Goal: Task Accomplishment & Management: Use online tool/utility

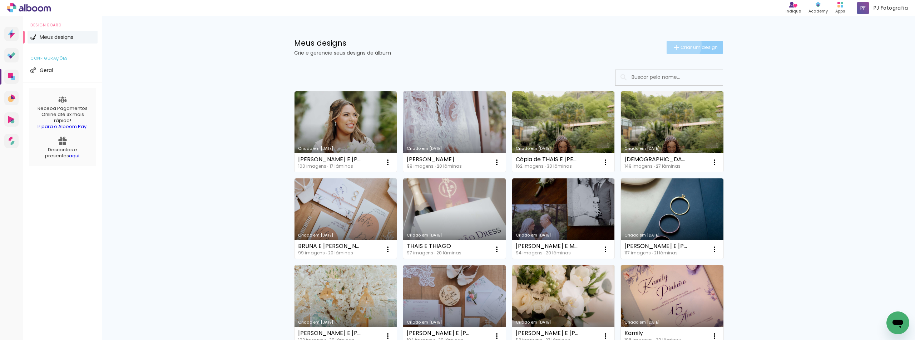
click at [674, 44] on iron-icon at bounding box center [676, 47] width 9 height 9
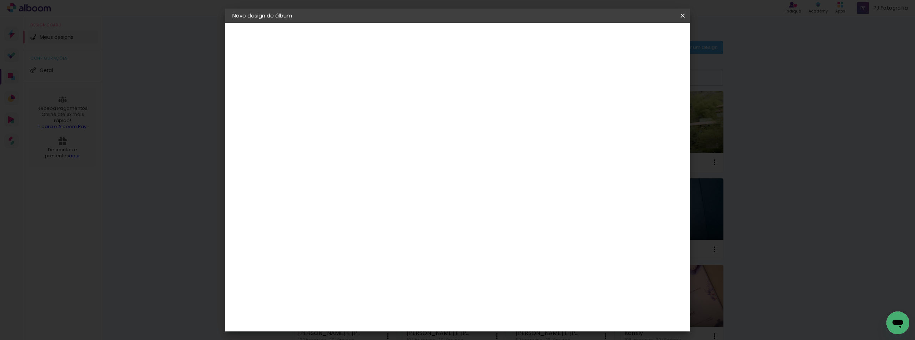
click at [352, 88] on paper-input-container "Título do álbum" at bounding box center [349, 96] width 5 height 18
type input "t"
type input "[PERSON_NAME] E [PERSON_NAME]"
type paper-input "[PERSON_NAME] E [PERSON_NAME]"
click at [422, 43] on paper-button "Avançar" at bounding box center [404, 38] width 35 height 12
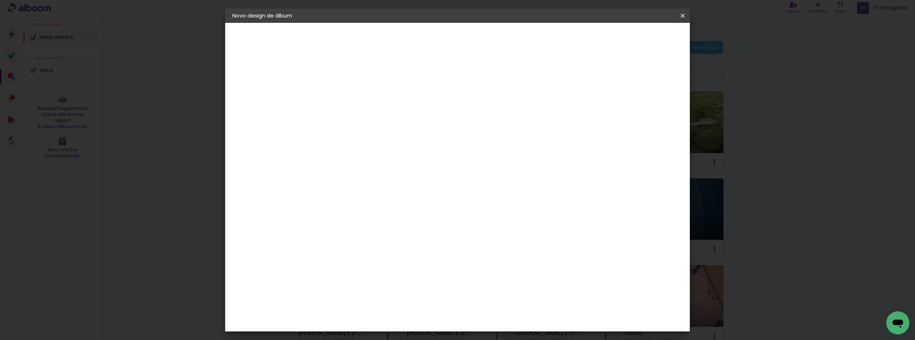
click at [378, 135] on input at bounding box center [367, 135] width 72 height 9
type input "LUI"
type paper-input "LUI"
click at [356, 159] on div "[PERSON_NAME]" at bounding box center [368, 162] width 48 height 6
click at [467, 38] on paper-button "Avançar" at bounding box center [449, 38] width 35 height 12
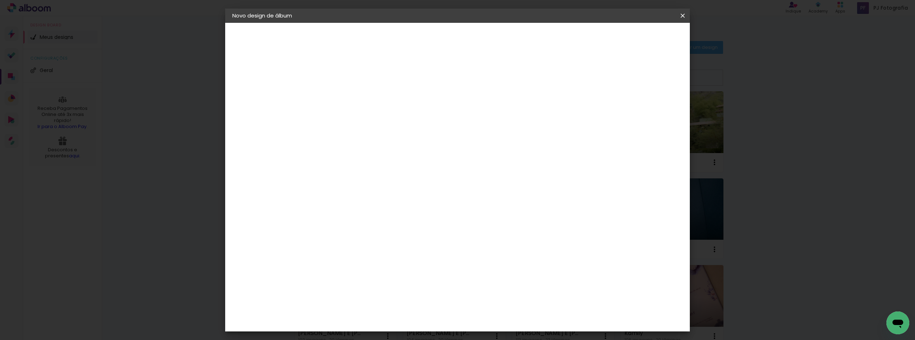
click at [377, 119] on input "text" at bounding box center [363, 124] width 28 height 11
click at [0, 0] on slot "Encadernados" at bounding box center [0, 0] width 0 height 0
type input "Encadernados"
click at [397, 280] on span "25 x 50" at bounding box center [380, 287] width 33 height 15
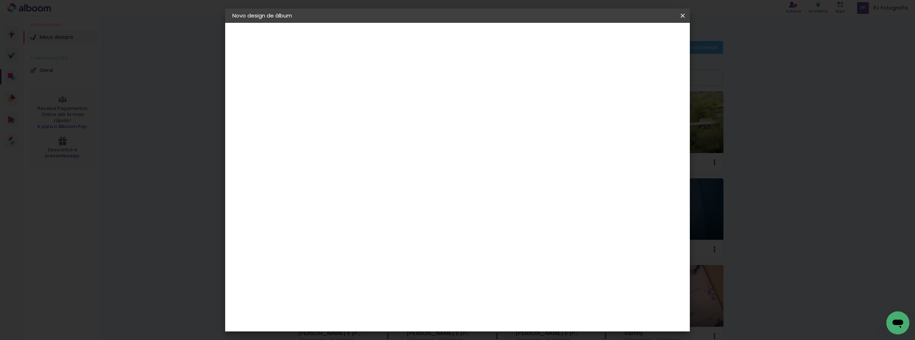
click at [466, 32] on paper-button "Avançar" at bounding box center [447, 38] width 35 height 12
click at [645, 41] on paper-button "Iniciar design" at bounding box center [621, 38] width 47 height 12
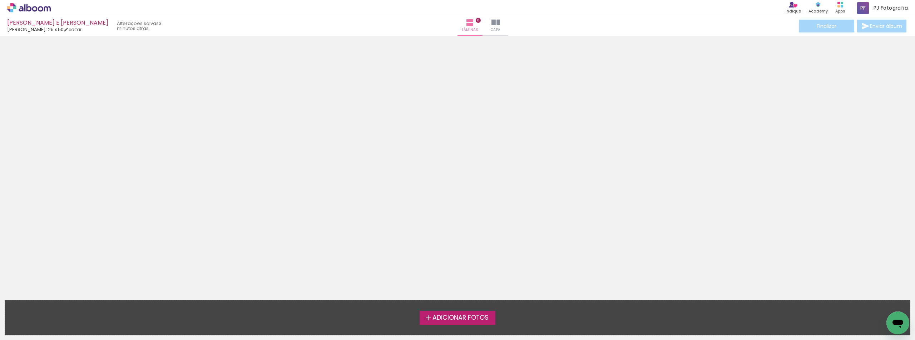
click at [484, 323] on label "Adicionar Fotos" at bounding box center [457, 318] width 76 height 14
click at [0, 0] on input "file" at bounding box center [0, 0] width 0 height 0
click at [460, 319] on span "Adicionar Fotos" at bounding box center [460, 318] width 56 height 6
click at [0, 0] on input "file" at bounding box center [0, 0] width 0 height 0
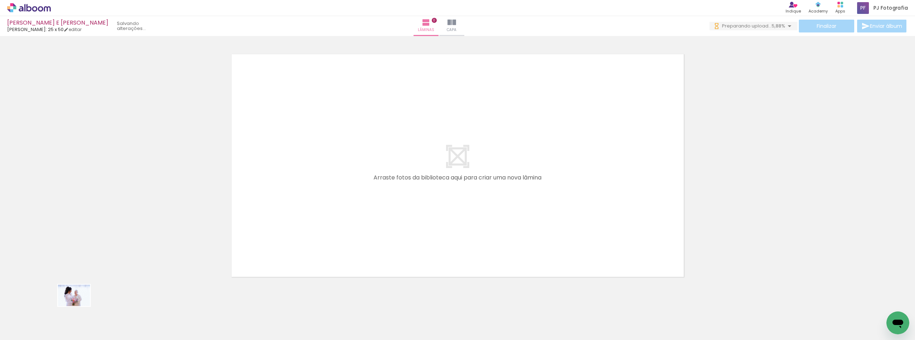
drag, startPoint x: 73, startPoint y: 325, endPoint x: 72, endPoint y: 317, distance: 9.0
click at [72, 317] on div at bounding box center [71, 317] width 35 height 24
click at [16, 329] on span "Adicionar Fotos" at bounding box center [25, 331] width 21 height 8
click at [0, 0] on input "file" at bounding box center [0, 0] width 0 height 0
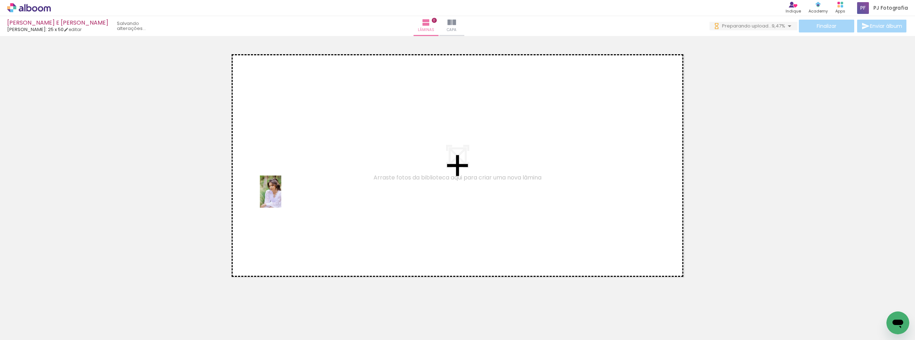
drag, startPoint x: 245, startPoint y: 320, endPoint x: 281, endPoint y: 197, distance: 128.4
click at [281, 197] on quentale-workspace at bounding box center [457, 170] width 915 height 340
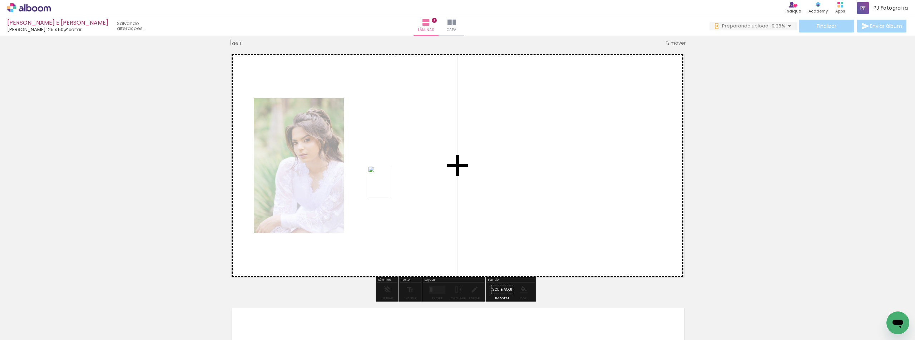
drag, startPoint x: 285, startPoint y: 321, endPoint x: 389, endPoint y: 188, distance: 169.0
click at [389, 188] on quentale-workspace at bounding box center [457, 170] width 915 height 340
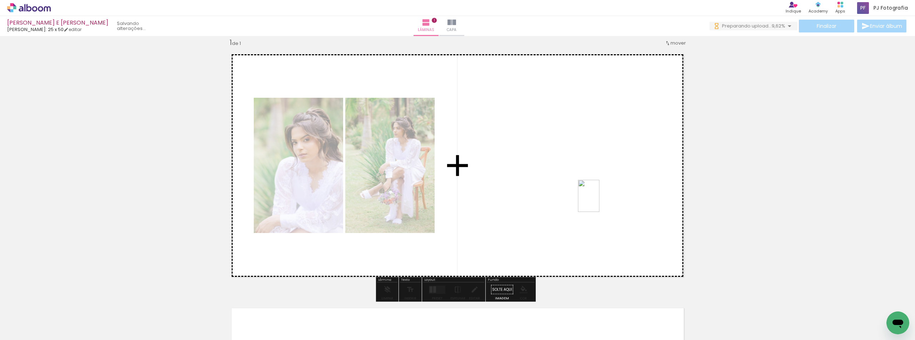
drag, startPoint x: 853, startPoint y: 319, endPoint x: 599, endPoint y: 201, distance: 280.2
click at [599, 201] on quentale-workspace at bounding box center [457, 170] width 915 height 340
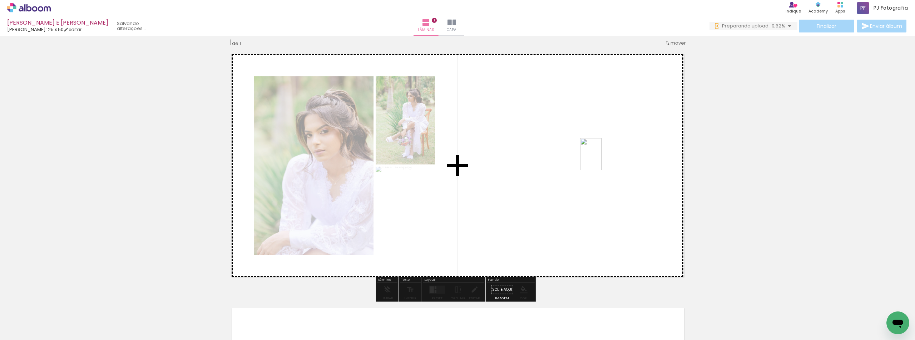
drag, startPoint x: 886, startPoint y: 309, endPoint x: 601, endPoint y: 160, distance: 321.2
click at [601, 160] on quentale-workspace at bounding box center [457, 170] width 915 height 340
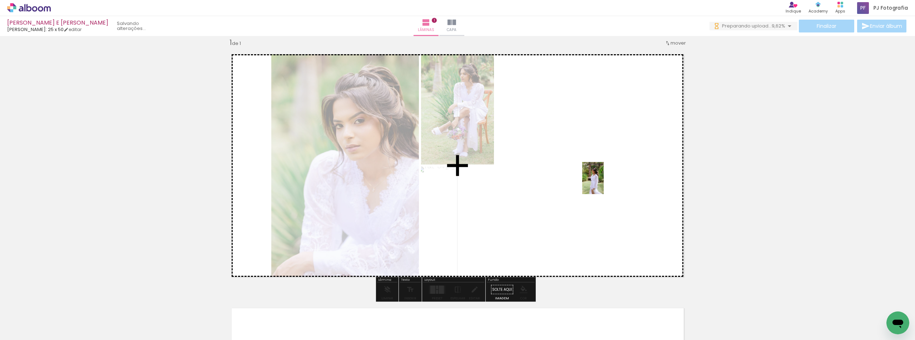
drag, startPoint x: 205, startPoint y: 324, endPoint x: 603, endPoint y: 184, distance: 422.2
click at [603, 184] on quentale-workspace at bounding box center [457, 170] width 915 height 340
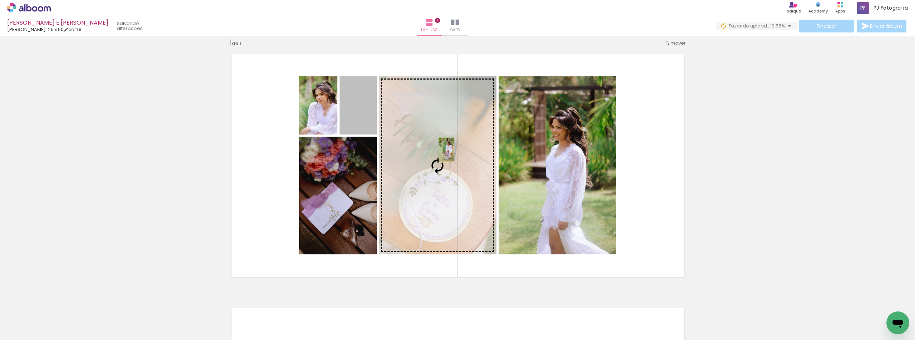
drag, startPoint x: 354, startPoint y: 111, endPoint x: 449, endPoint y: 152, distance: 103.4
click at [0, 0] on slot at bounding box center [0, 0] width 0 height 0
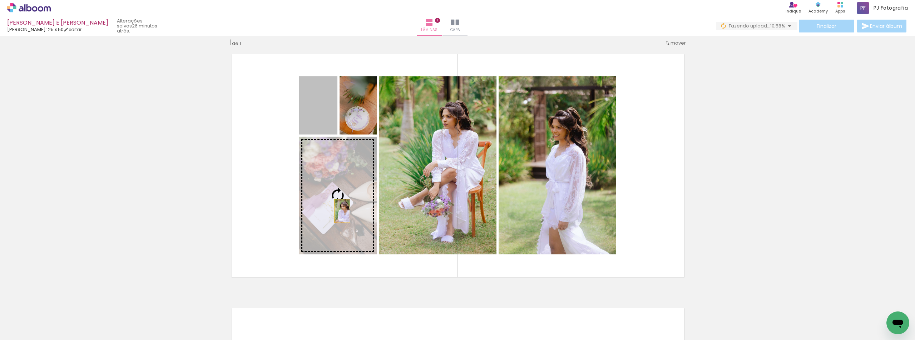
drag, startPoint x: 314, startPoint y: 114, endPoint x: 339, endPoint y: 211, distance: 100.9
click at [0, 0] on slot at bounding box center [0, 0] width 0 height 0
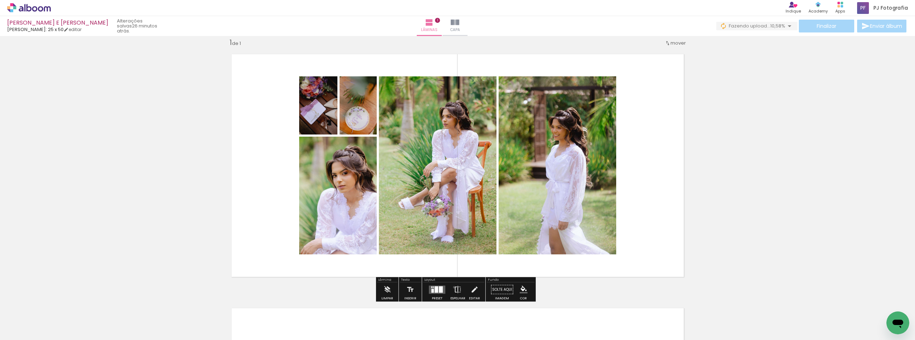
click at [454, 288] on iron-icon at bounding box center [458, 290] width 8 height 14
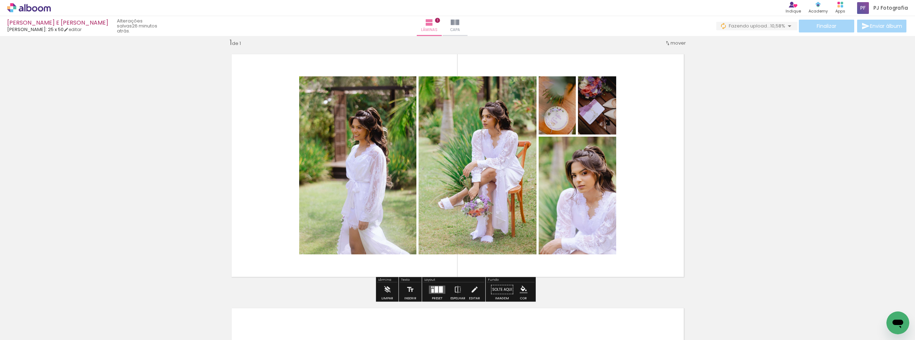
click at [790, 146] on div "Inserir lâmina 1 de 1" at bounding box center [457, 283] width 915 height 509
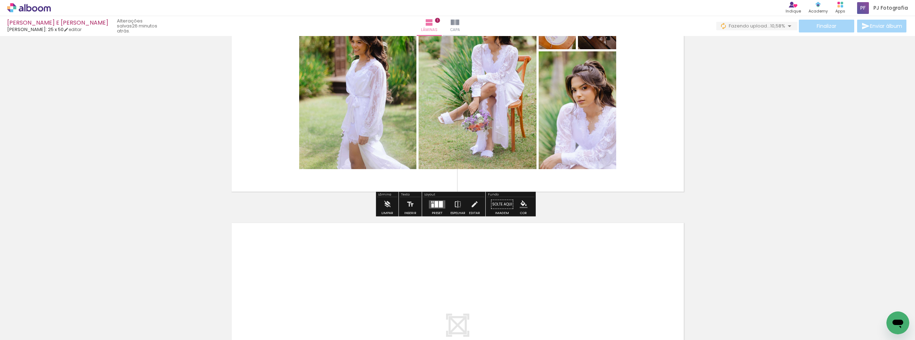
scroll to position [116, 0]
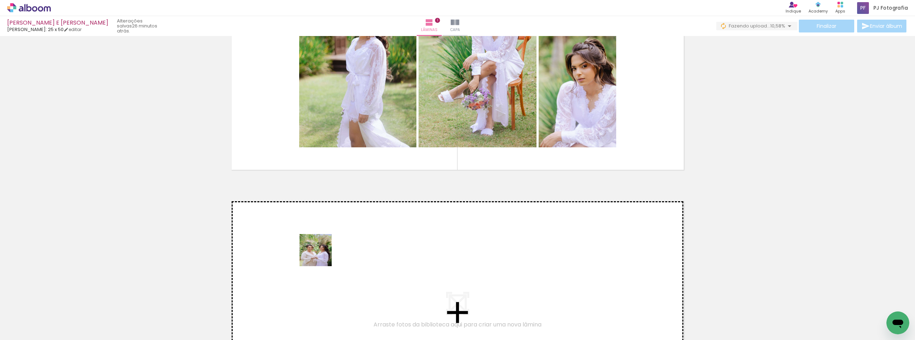
drag, startPoint x: 170, startPoint y: 315, endPoint x: 321, endPoint y: 256, distance: 161.5
click at [321, 256] on quentale-workspace at bounding box center [457, 170] width 915 height 340
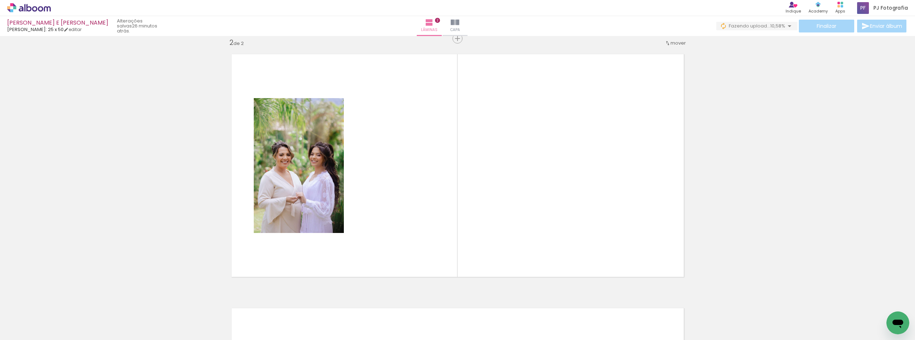
scroll to position [0, 0]
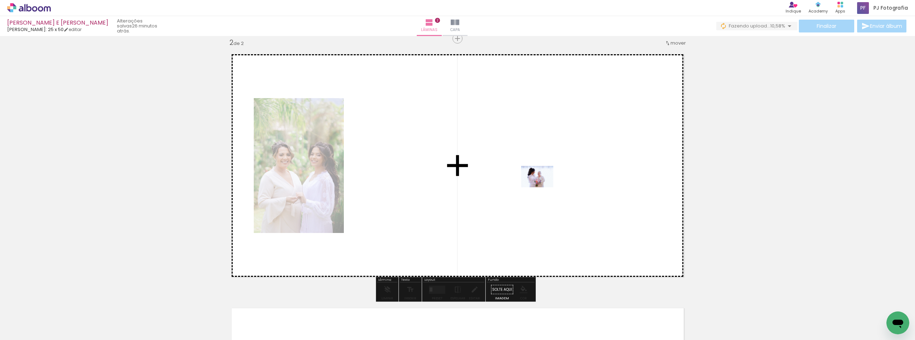
drag, startPoint x: 83, startPoint y: 308, endPoint x: 544, endPoint y: 187, distance: 476.7
click at [544, 187] on quentale-workspace at bounding box center [457, 170] width 915 height 340
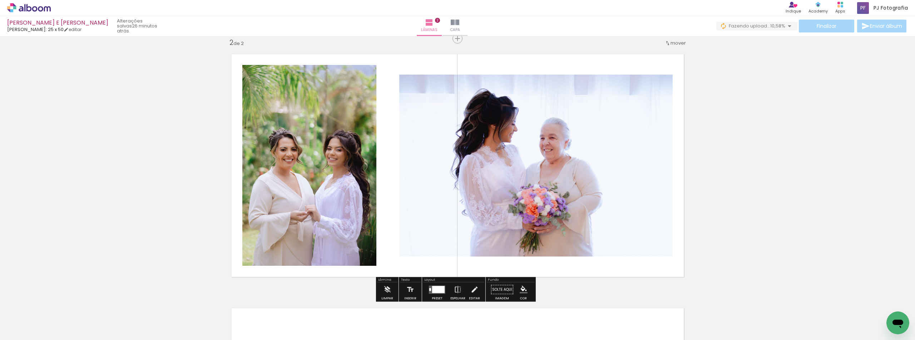
click at [20, 330] on span "Adicionar Fotos" at bounding box center [25, 331] width 21 height 8
click at [0, 0] on input "file" at bounding box center [0, 0] width 0 height 0
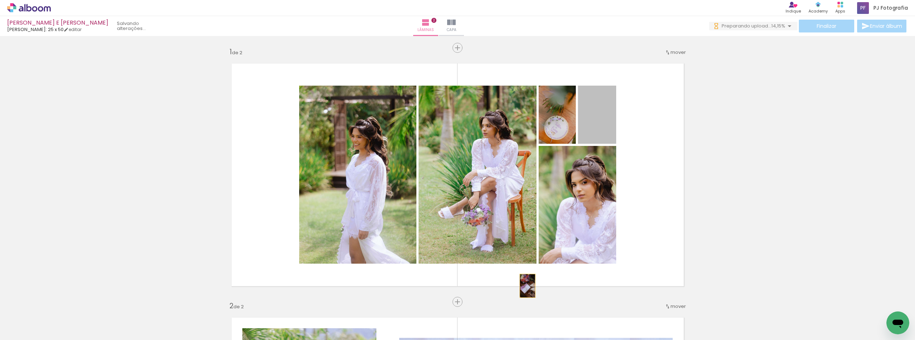
drag, startPoint x: 601, startPoint y: 124, endPoint x: 513, endPoint y: 301, distance: 197.2
click at [513, 301] on quentale-workspace at bounding box center [457, 170] width 915 height 340
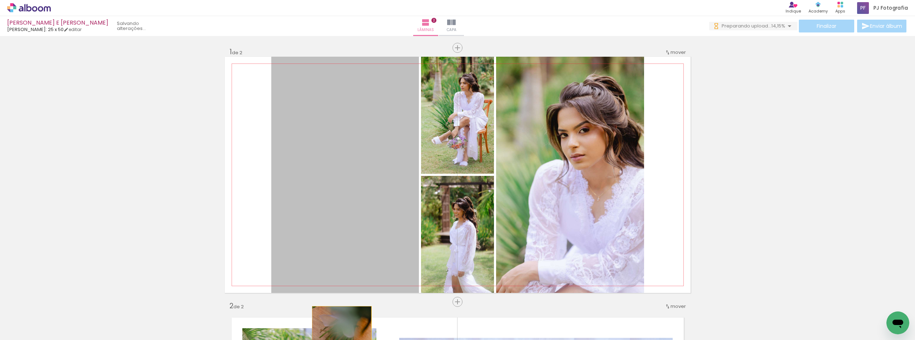
drag, startPoint x: 346, startPoint y: 220, endPoint x: 339, endPoint y: 354, distance: 134.5
click at [339, 340] on html "link( href="../../bower_components/polymer/polymer.html" rel="import" ) picture…" at bounding box center [457, 170] width 915 height 340
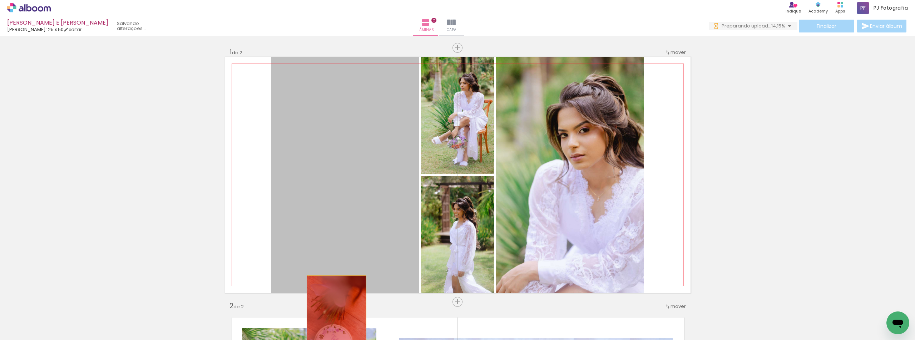
drag, startPoint x: 351, startPoint y: 255, endPoint x: 331, endPoint y: 327, distance: 74.5
click at [332, 325] on quentale-workspace at bounding box center [457, 170] width 915 height 340
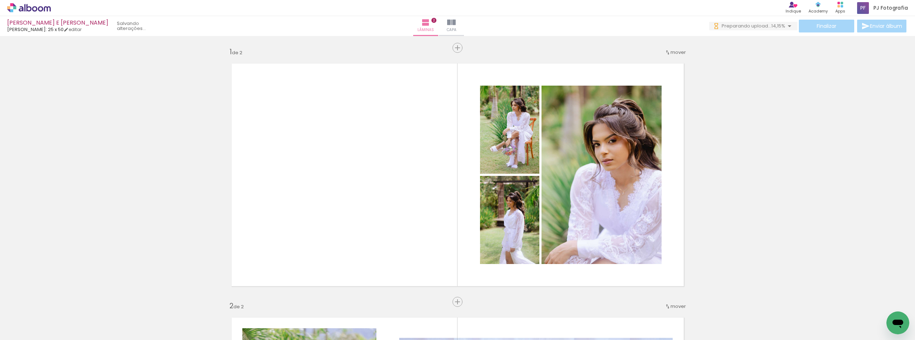
scroll to position [0, 3388]
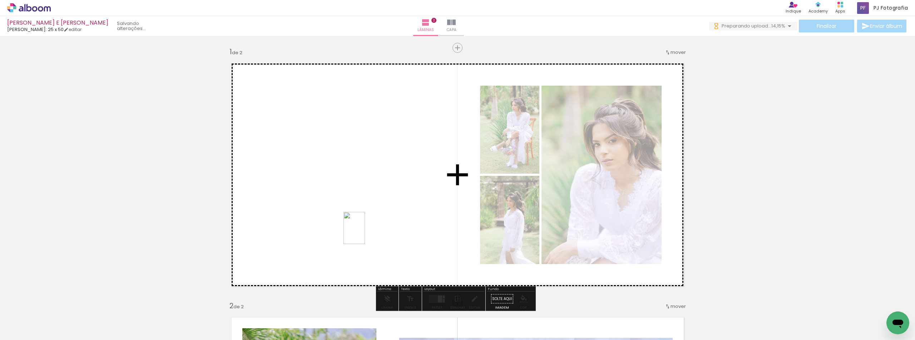
drag, startPoint x: 847, startPoint y: 319, endPoint x: 364, endPoint y: 233, distance: 491.0
click at [364, 233] on quentale-workspace at bounding box center [457, 170] width 915 height 340
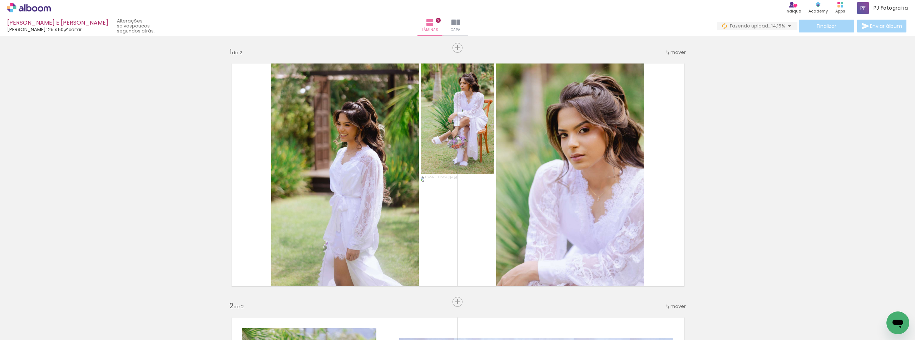
drag, startPoint x: 858, startPoint y: 300, endPoint x: 1543, endPoint y: 499, distance: 713.5
click at [886, 312] on html at bounding box center [897, 323] width 23 height 23
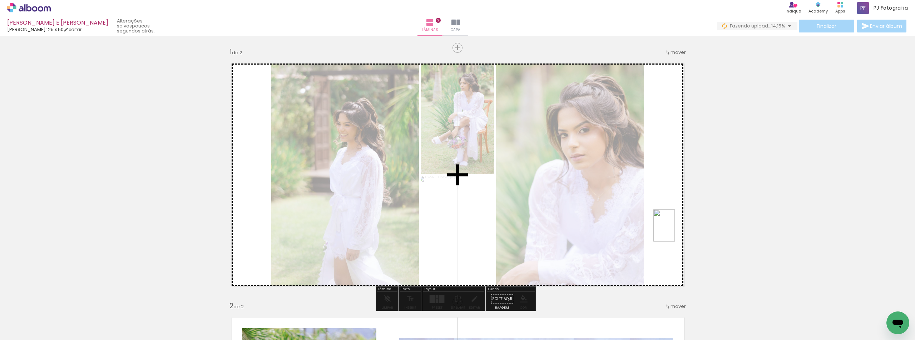
drag, startPoint x: 881, startPoint y: 310, endPoint x: 674, endPoint y: 231, distance: 221.6
click at [674, 231] on quentale-workspace at bounding box center [457, 170] width 915 height 340
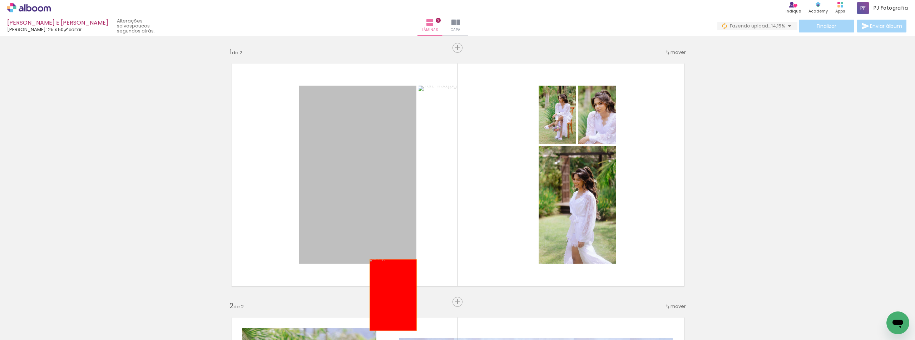
drag, startPoint x: 327, startPoint y: 117, endPoint x: 410, endPoint y: 354, distance: 251.4
click at [410, 340] on html "link( href="../../bower_components/polymer/polymer.html" rel="import" ) picture…" at bounding box center [457, 170] width 915 height 340
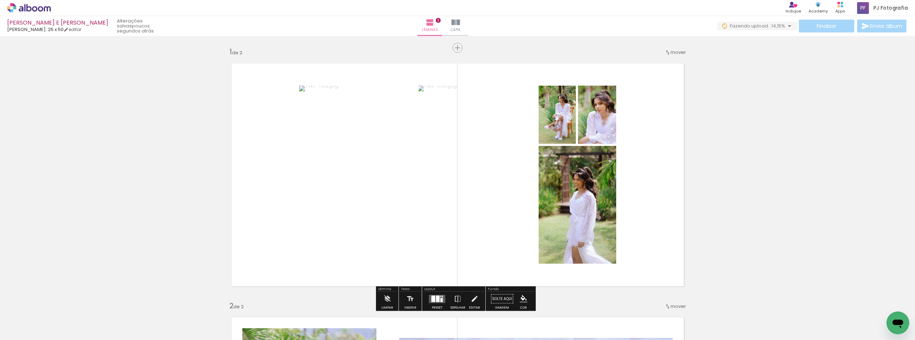
click at [873, 305] on iron-icon at bounding box center [870, 302] width 8 height 8
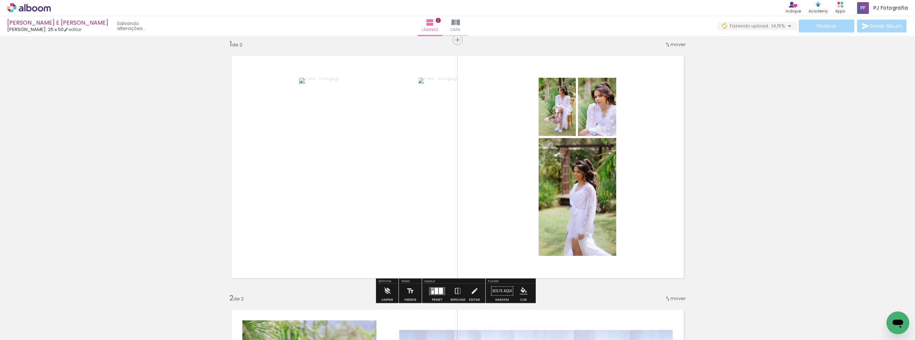
scroll to position [9, 0]
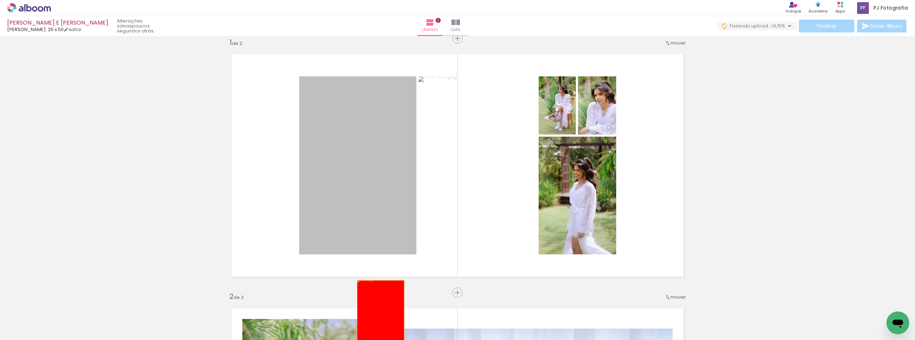
drag, startPoint x: 343, startPoint y: 163, endPoint x: 378, endPoint y: 321, distance: 162.0
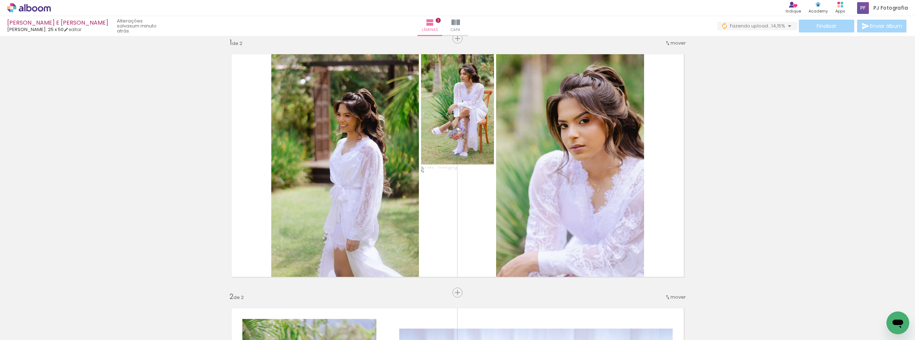
click at [873, 300] on iron-icon at bounding box center [870, 302] width 8 height 8
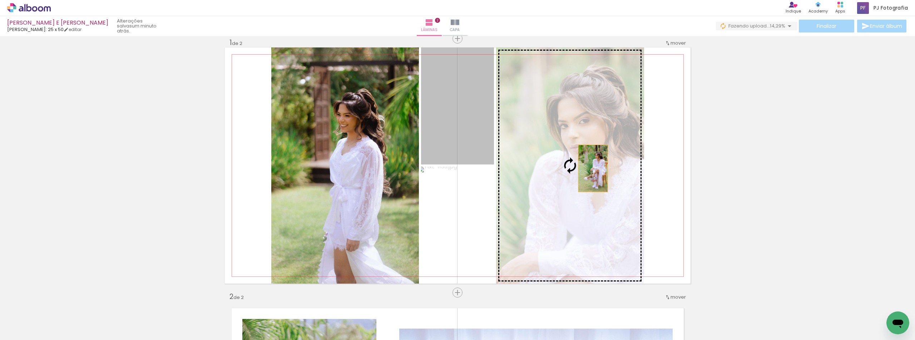
drag, startPoint x: 477, startPoint y: 114, endPoint x: 590, endPoint y: 169, distance: 125.1
click at [0, 0] on slot at bounding box center [0, 0] width 0 height 0
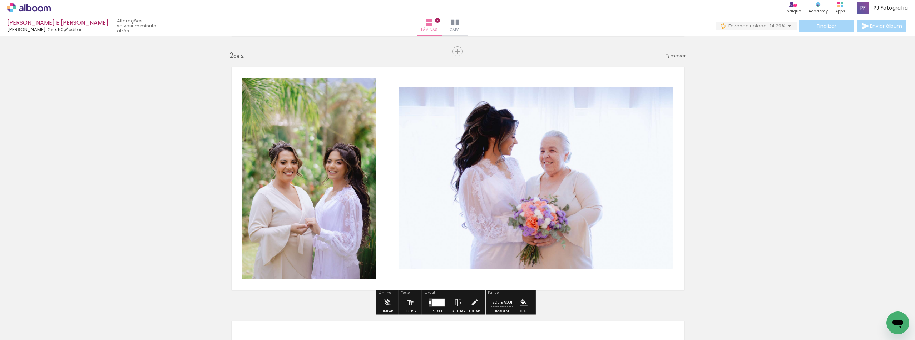
scroll to position [259, 0]
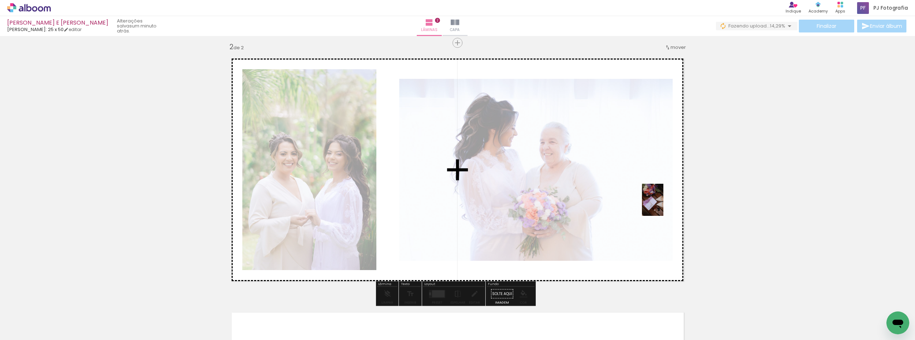
drag, startPoint x: 805, startPoint y: 319, endPoint x: 663, endPoint y: 205, distance: 181.2
click at [663, 205] on quentale-workspace at bounding box center [457, 170] width 915 height 340
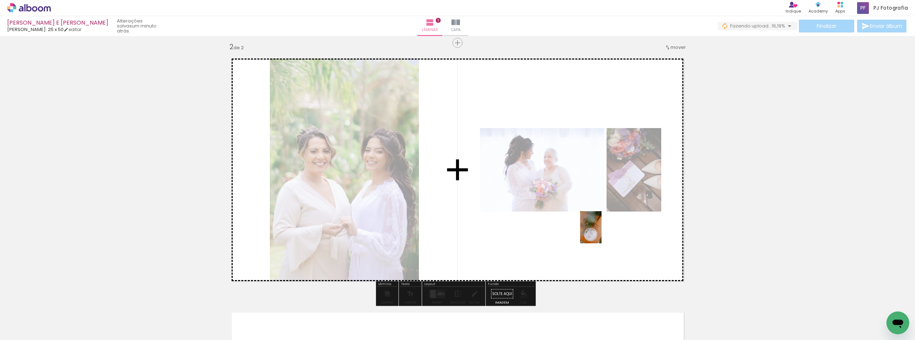
drag, startPoint x: 847, startPoint y: 319, endPoint x: 600, endPoint y: 233, distance: 260.9
click at [600, 233] on quentale-workspace at bounding box center [457, 170] width 915 height 340
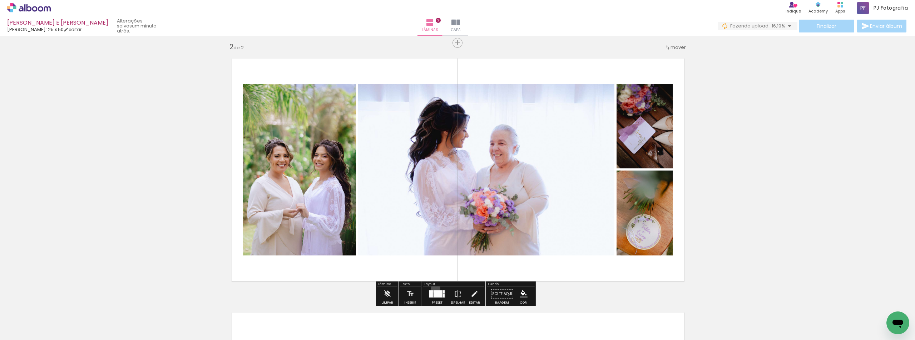
click at [434, 289] on div at bounding box center [436, 294] width 19 height 14
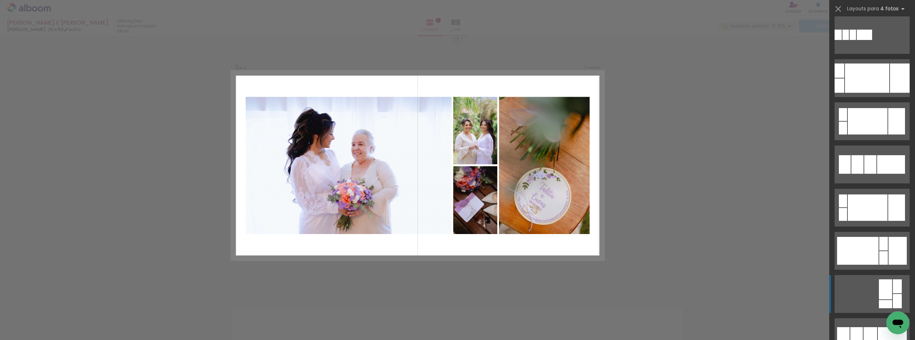
scroll to position [214, 0]
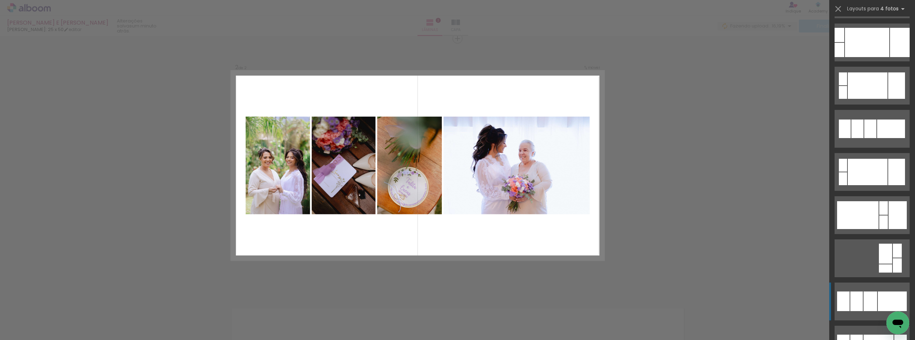
click at [877, 295] on div at bounding box center [891, 302] width 29 height 20
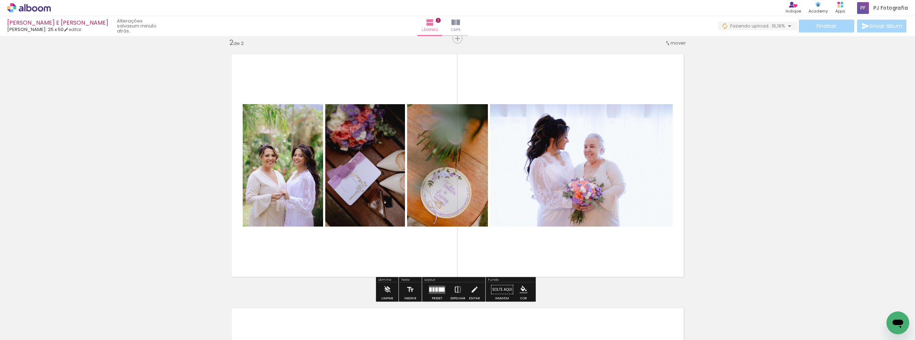
click at [458, 289] on iron-icon at bounding box center [458, 290] width 8 height 14
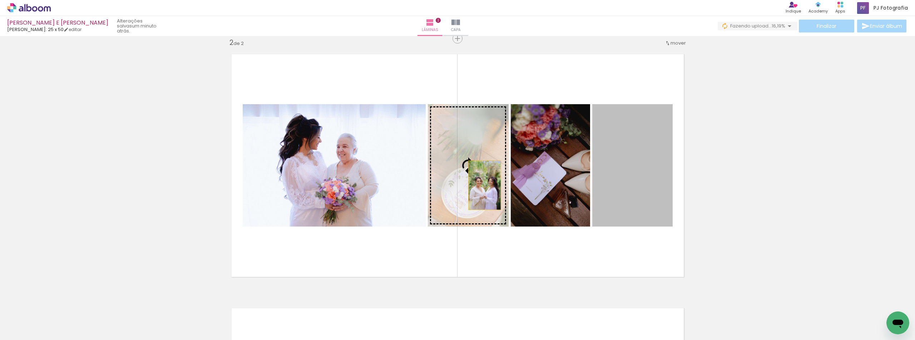
drag, startPoint x: 617, startPoint y: 169, endPoint x: 481, endPoint y: 185, distance: 137.4
click at [0, 0] on slot at bounding box center [0, 0] width 0 height 0
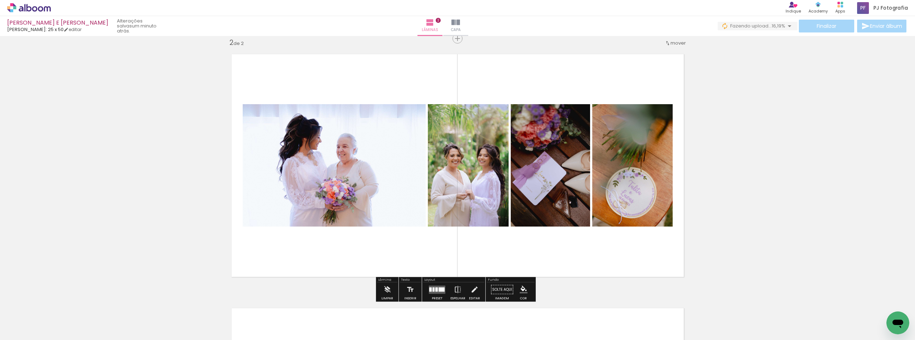
click at [429, 290] on div at bounding box center [430, 290] width 3 height 4
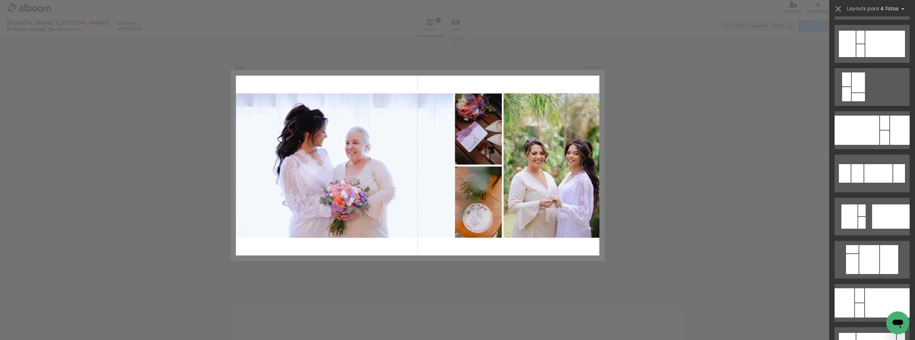
scroll to position [1119, 0]
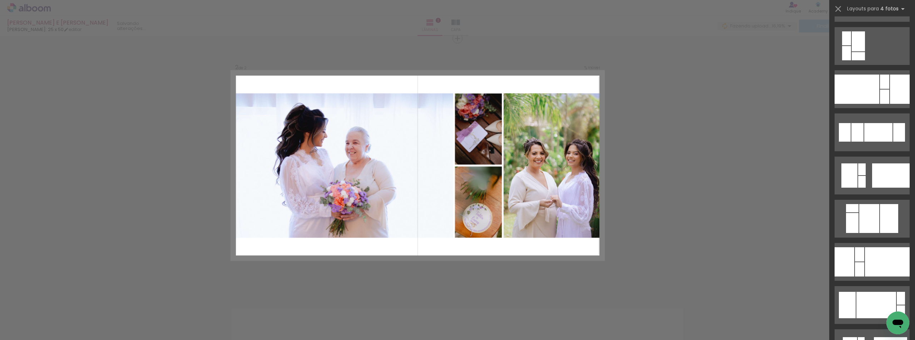
click at [878, 249] on div at bounding box center [887, 262] width 45 height 29
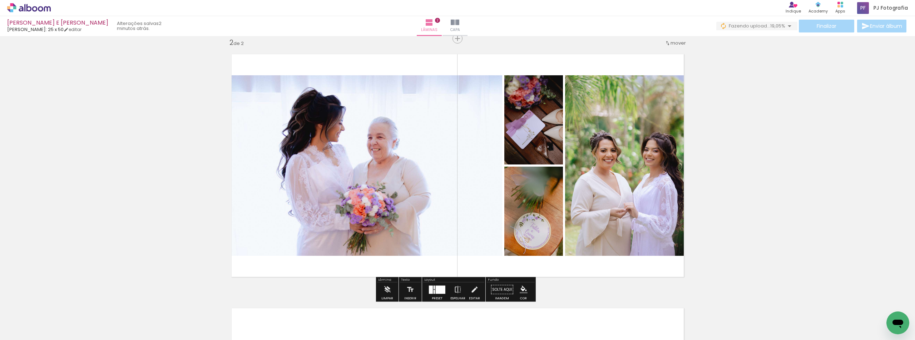
click at [35, 327] on span "Adicionar Fotos" at bounding box center [25, 331] width 21 height 8
click at [0, 0] on input "file" at bounding box center [0, 0] width 0 height 0
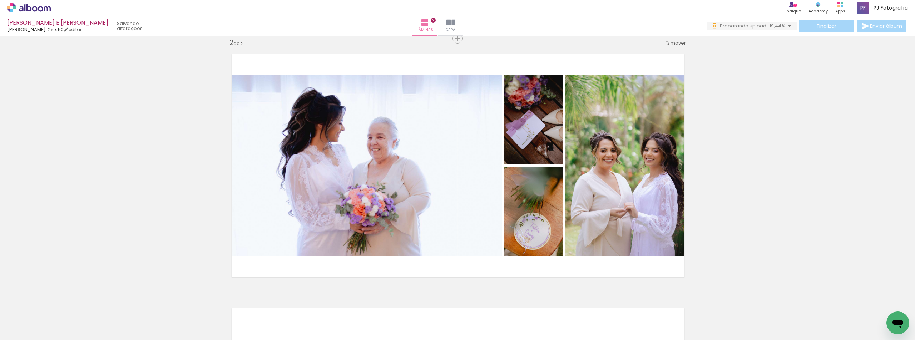
scroll to position [0, 3468]
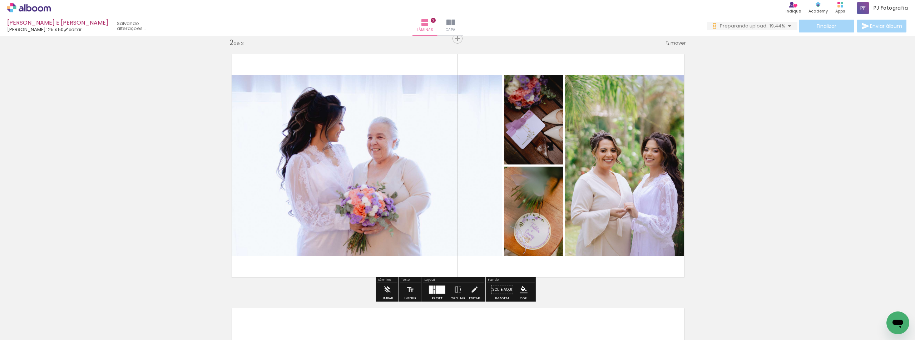
click at [24, 330] on span "Adicionar Fotos" at bounding box center [25, 331] width 21 height 8
click at [0, 0] on input "file" at bounding box center [0, 0] width 0 height 0
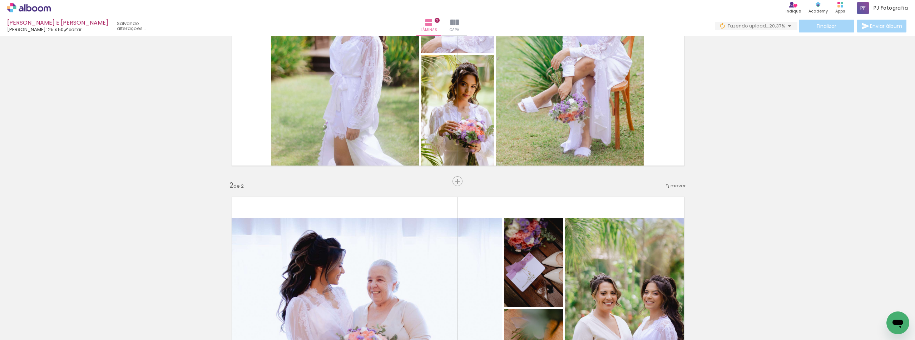
scroll to position [49, 0]
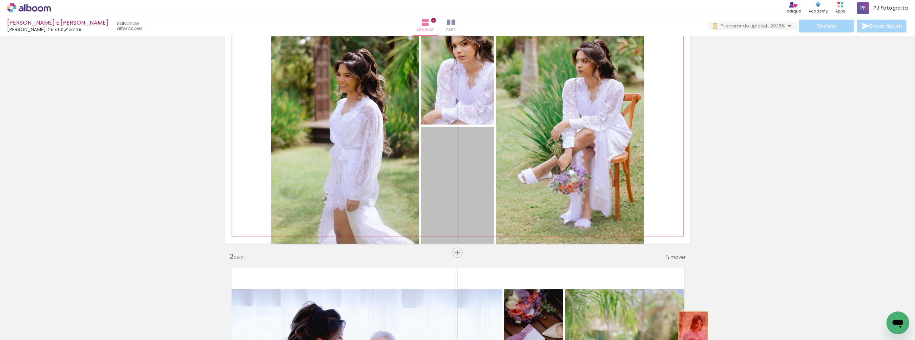
drag, startPoint x: 459, startPoint y: 176, endPoint x: 690, endPoint y: 335, distance: 280.7
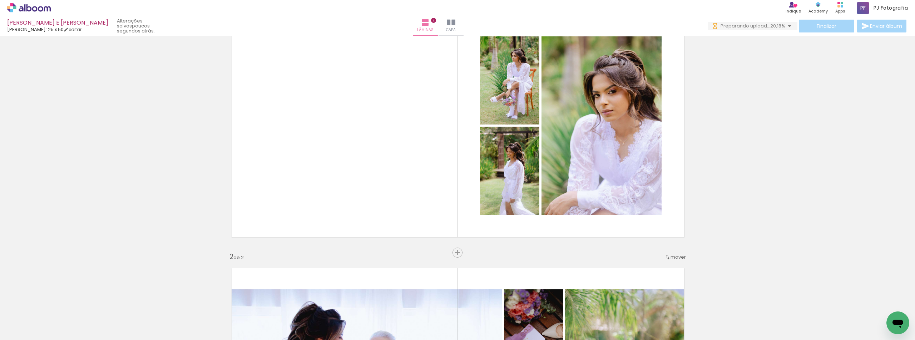
click at [750, 300] on iron-icon at bounding box center [750, 302] width 8 height 8
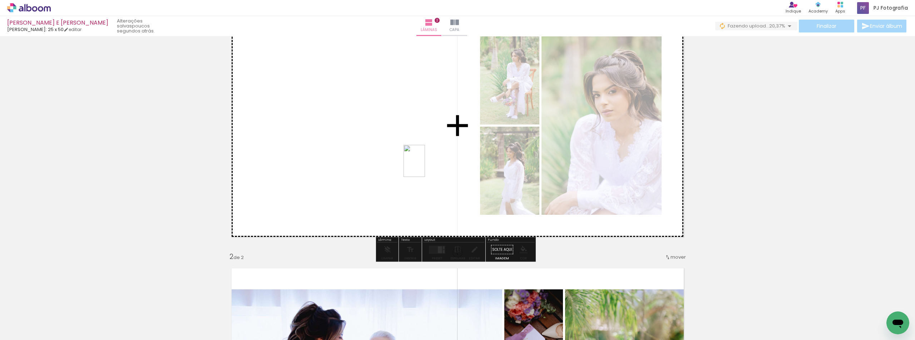
drag, startPoint x: 816, startPoint y: 317, endPoint x: 425, endPoint y: 166, distance: 418.8
click at [425, 166] on quentale-workspace at bounding box center [457, 170] width 915 height 340
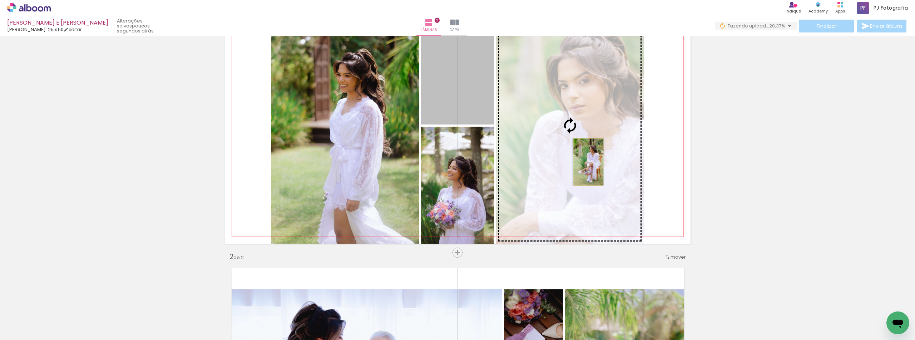
drag, startPoint x: 459, startPoint y: 71, endPoint x: 585, endPoint y: 162, distance: 155.8
click at [0, 0] on slot at bounding box center [0, 0] width 0 height 0
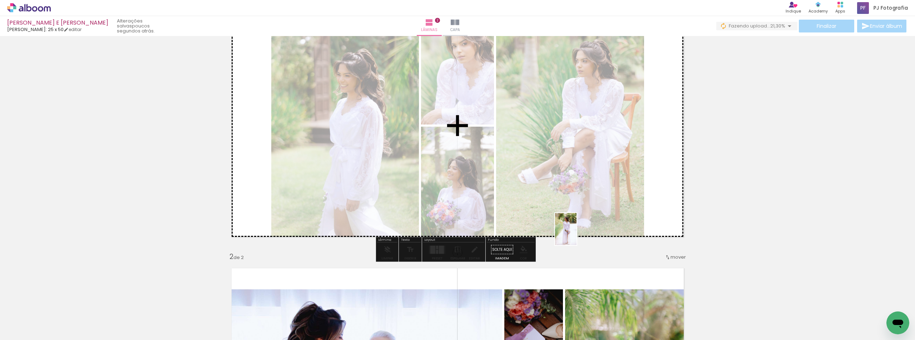
drag, startPoint x: 840, startPoint y: 310, endPoint x: 576, endPoint y: 235, distance: 274.7
click at [576, 235] on quentale-workspace at bounding box center [457, 170] width 915 height 340
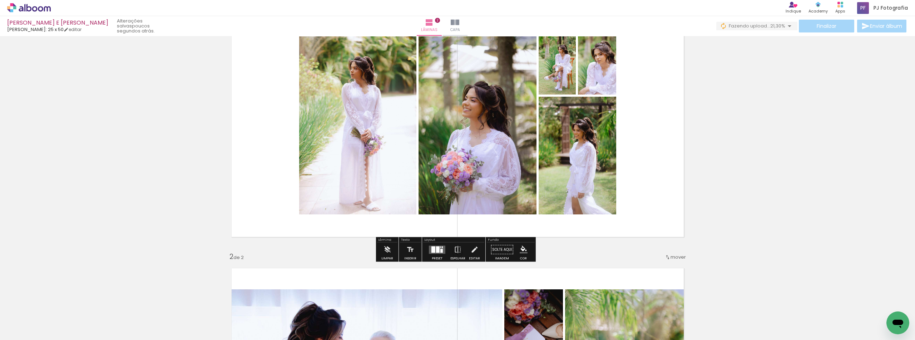
scroll to position [14, 0]
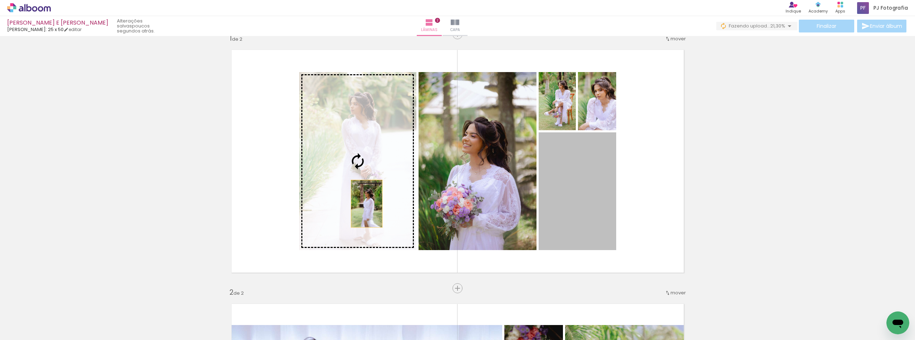
drag, startPoint x: 569, startPoint y: 205, endPoint x: 364, endPoint y: 204, distance: 205.1
click at [0, 0] on slot at bounding box center [0, 0] width 0 height 0
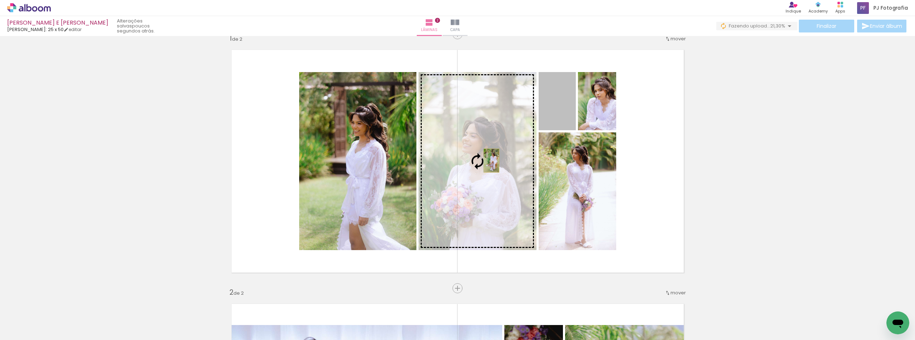
drag, startPoint x: 555, startPoint y: 111, endPoint x: 488, endPoint y: 161, distance: 83.5
click at [0, 0] on slot at bounding box center [0, 0] width 0 height 0
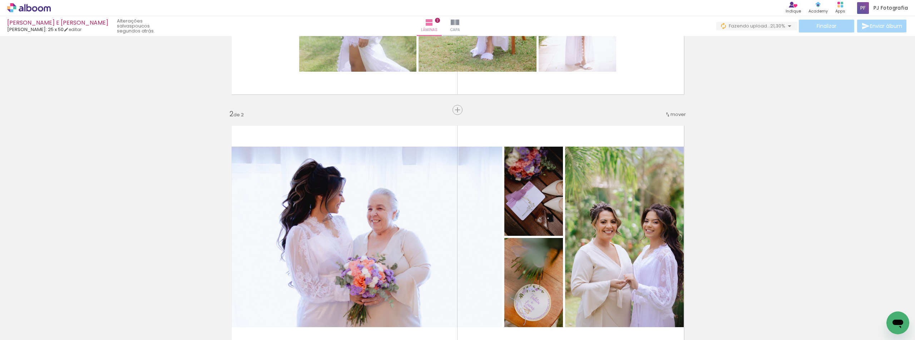
scroll to position [264, 0]
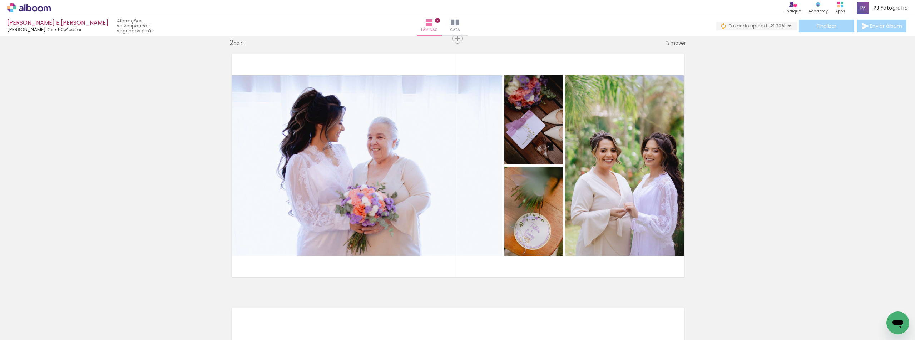
click at [753, 303] on iron-icon at bounding box center [750, 302] width 8 height 8
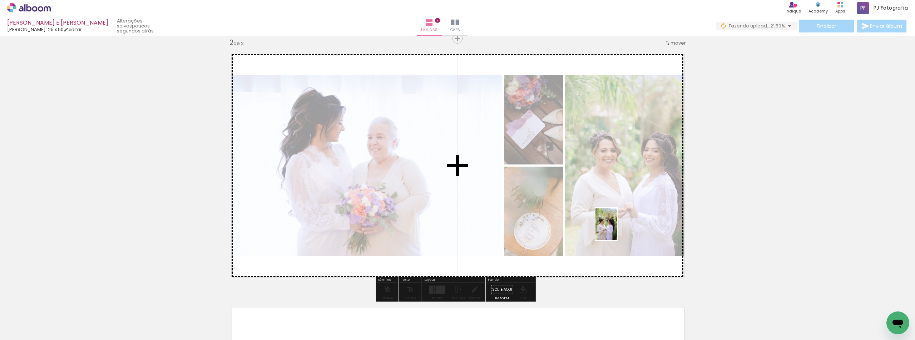
drag, startPoint x: 889, startPoint y: 311, endPoint x: 613, endPoint y: 229, distance: 287.8
click at [613, 229] on quentale-workspace at bounding box center [457, 170] width 915 height 340
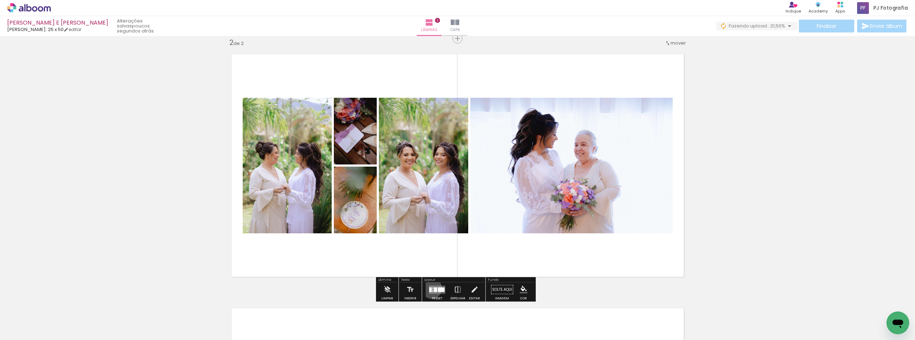
click at [430, 289] on div at bounding box center [430, 290] width 3 height 5
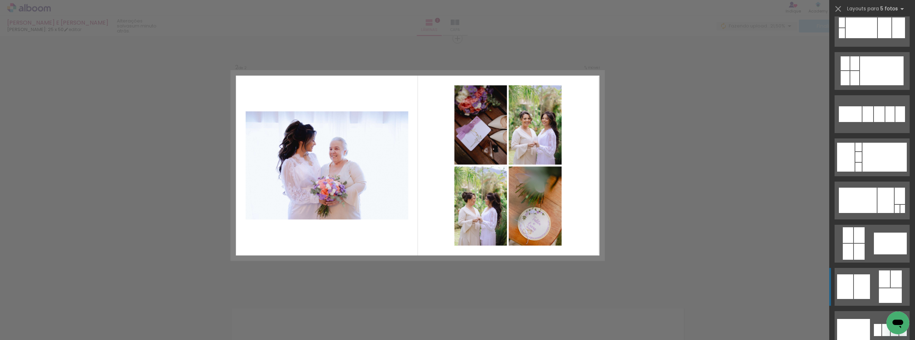
scroll to position [250, 0]
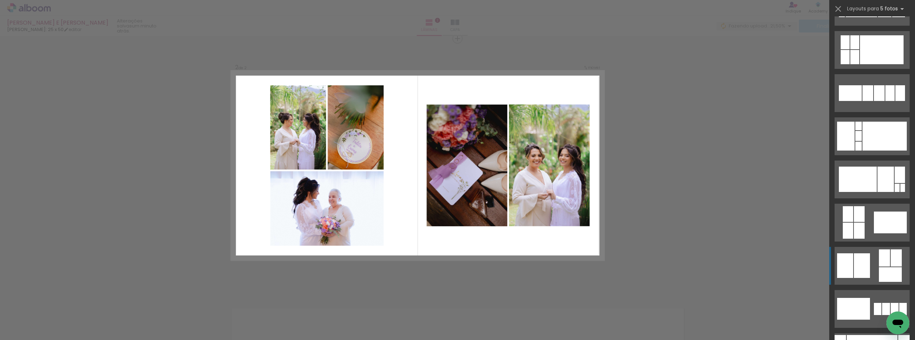
click at [890, 265] on div at bounding box center [895, 258] width 11 height 17
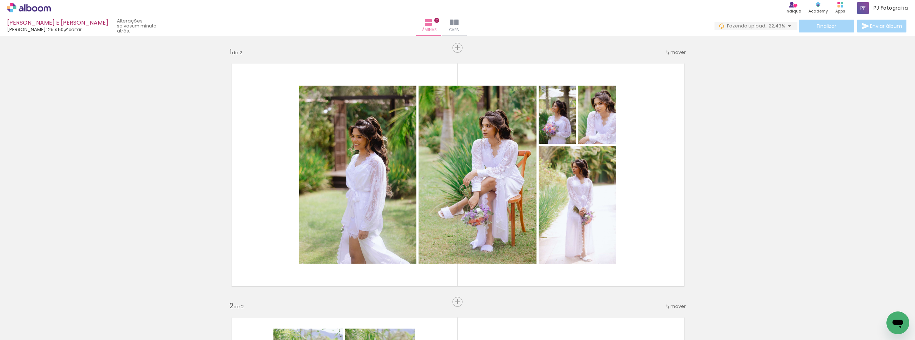
scroll to position [0, 3428]
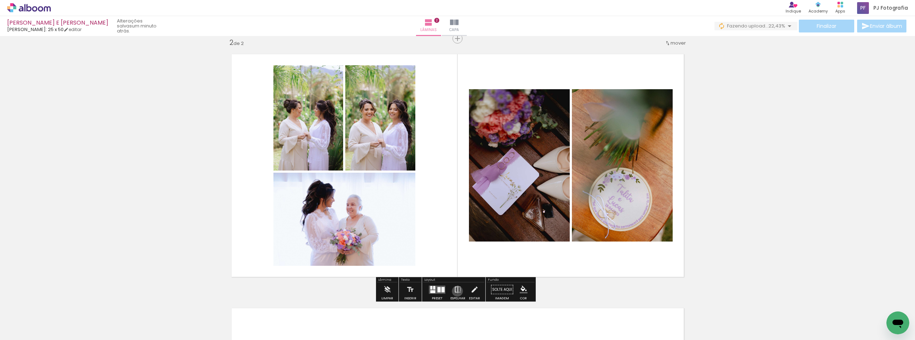
click at [456, 292] on iron-icon at bounding box center [458, 290] width 8 height 14
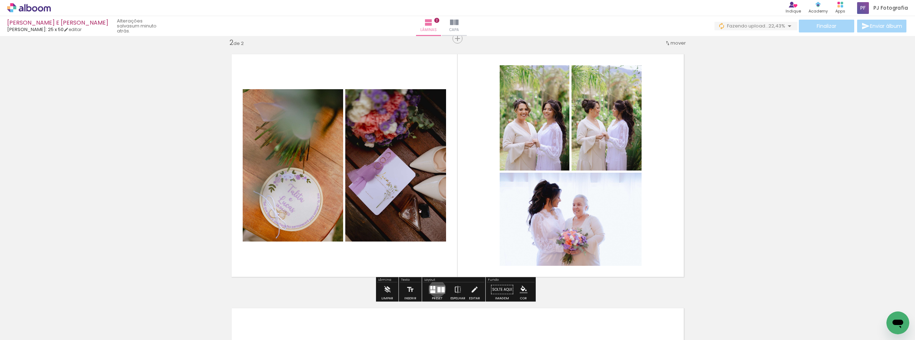
click at [437, 289] on div at bounding box center [438, 289] width 3 height 5
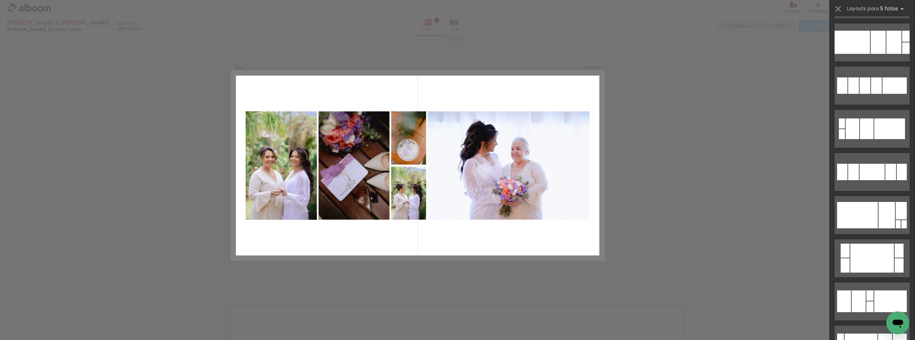
scroll to position [1083, 0]
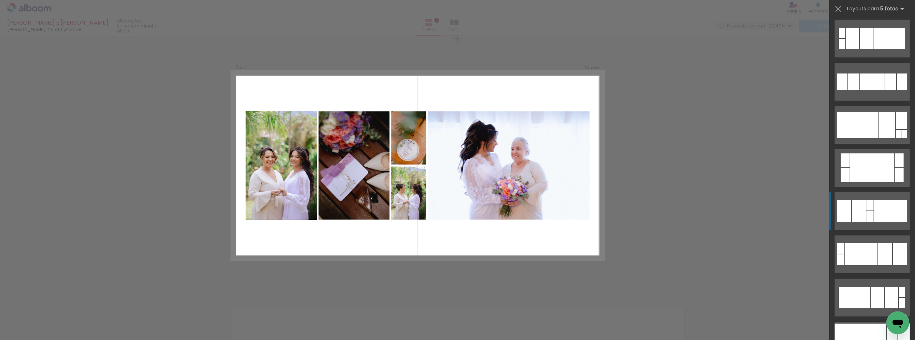
click at [886, 218] on div at bounding box center [890, 211] width 33 height 22
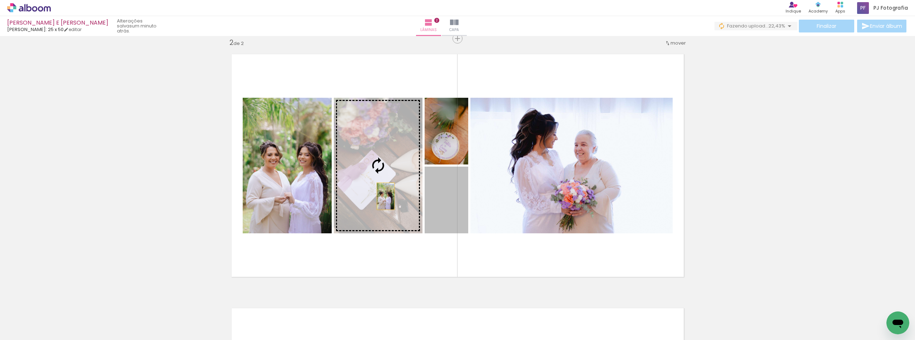
drag, startPoint x: 443, startPoint y: 199, endPoint x: 375, endPoint y: 195, distance: 68.7
click at [0, 0] on slot at bounding box center [0, 0] width 0 height 0
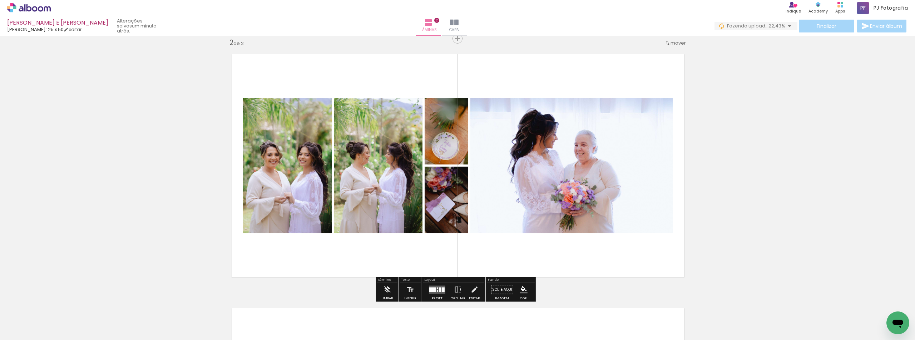
click at [383, 70] on quentale-layouter at bounding box center [458, 166] width 466 height 237
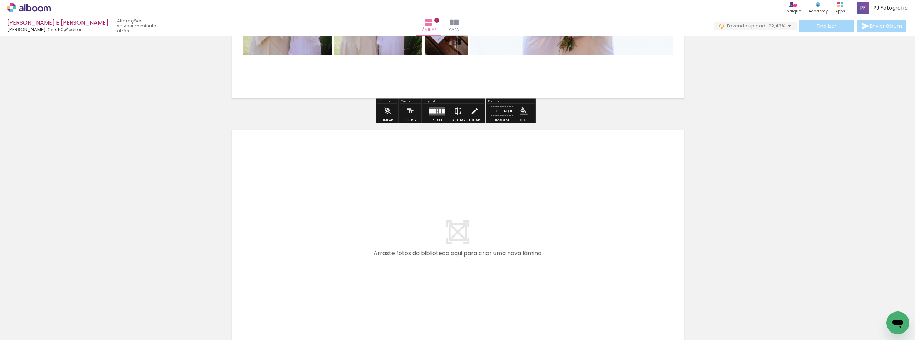
scroll to position [478, 0]
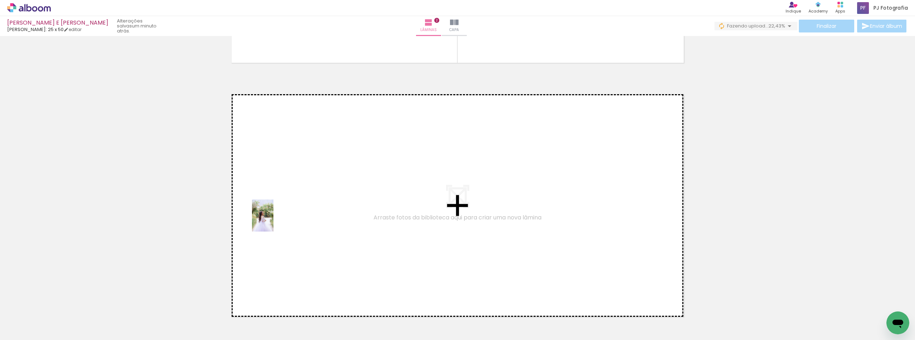
drag, startPoint x: 249, startPoint y: 319, endPoint x: 273, endPoint y: 221, distance: 100.5
click at [273, 221] on quentale-workspace at bounding box center [457, 170] width 915 height 340
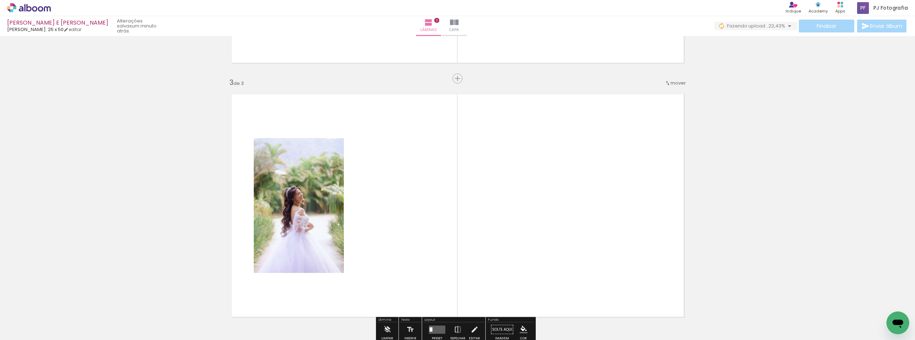
scroll to position [518, 0]
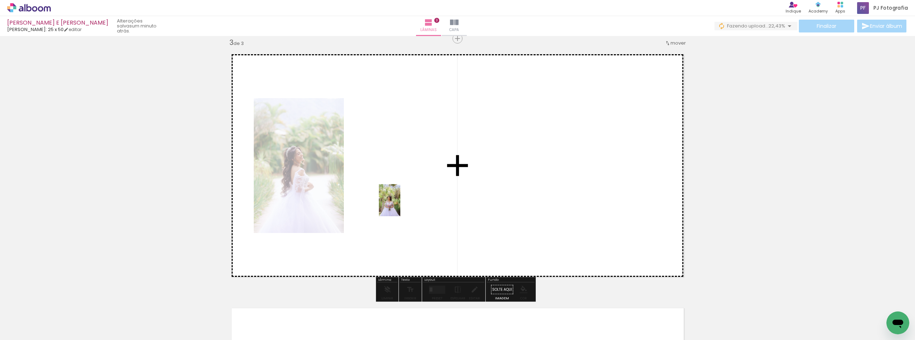
drag, startPoint x: 284, startPoint y: 324, endPoint x: 400, endPoint y: 206, distance: 165.5
click at [400, 206] on quentale-workspace at bounding box center [457, 170] width 915 height 340
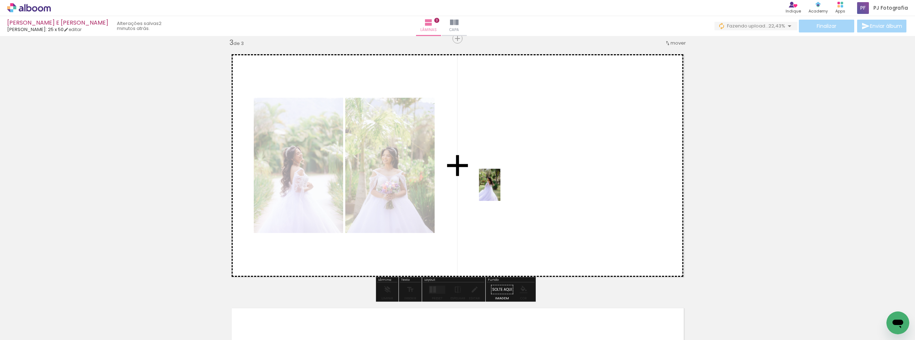
drag, startPoint x: 325, startPoint y: 321, endPoint x: 500, endPoint y: 190, distance: 218.8
click at [500, 190] on quentale-workspace at bounding box center [457, 170] width 915 height 340
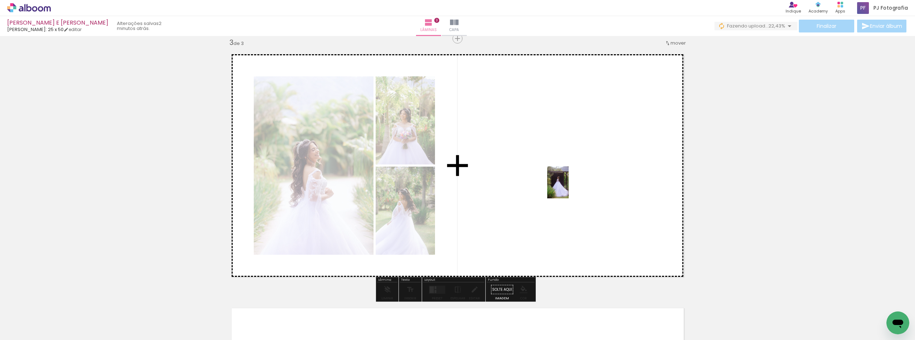
drag, startPoint x: 403, startPoint y: 322, endPoint x: 718, endPoint y: 337, distance: 314.7
click at [569, 187] on quentale-workspace at bounding box center [457, 170] width 915 height 340
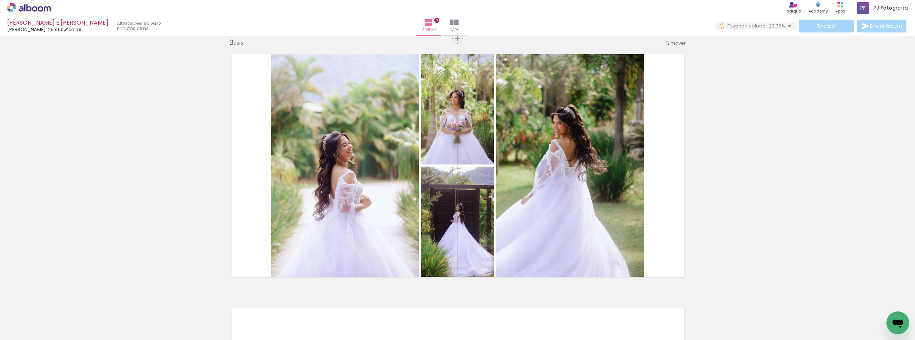
scroll to position [0, 0]
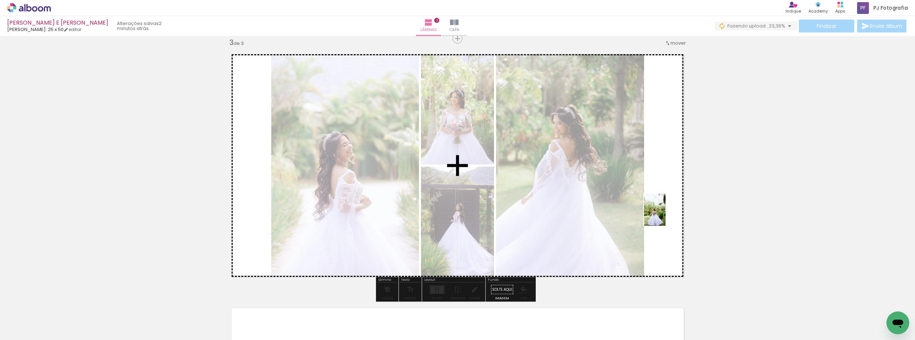
drag, startPoint x: 158, startPoint y: 325, endPoint x: 665, endPoint y: 215, distance: 518.9
click at [665, 215] on quentale-workspace at bounding box center [457, 170] width 915 height 340
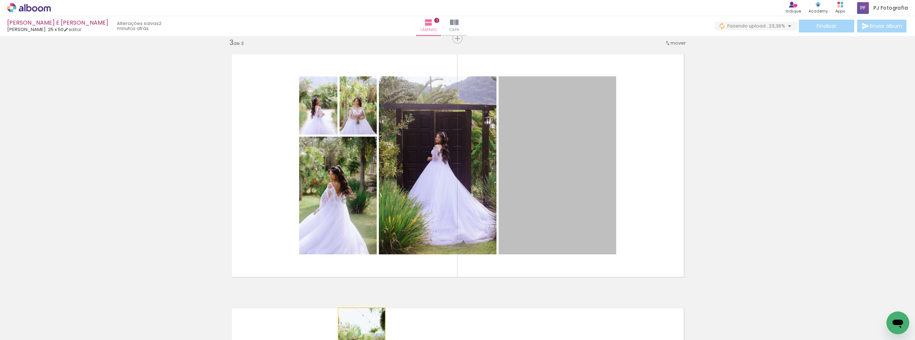
drag, startPoint x: 587, startPoint y: 185, endPoint x: 359, endPoint y: 344, distance: 278.2
click at [359, 340] on html "link( href="../../bower_components/polymer/polymer.html" rel="import" ) picture…" at bounding box center [457, 170] width 915 height 340
drag, startPoint x: 545, startPoint y: 174, endPoint x: 328, endPoint y: 322, distance: 263.3
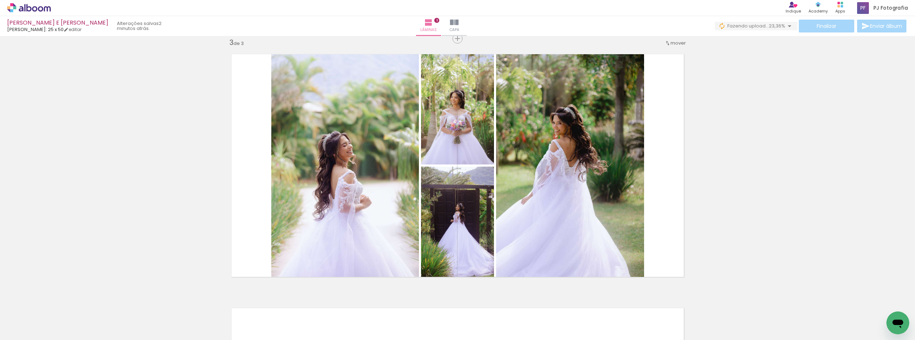
click at [139, 303] on iron-icon at bounding box center [136, 302] width 8 height 8
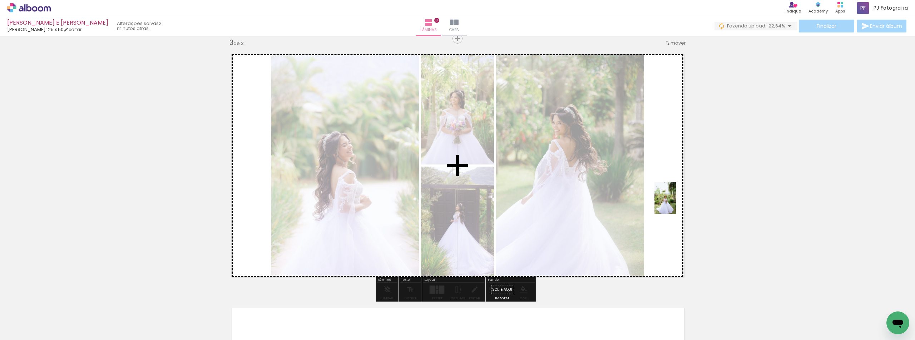
drag, startPoint x: 130, startPoint y: 316, endPoint x: 676, endPoint y: 204, distance: 556.7
click at [676, 204] on quentale-workspace at bounding box center [457, 170] width 915 height 340
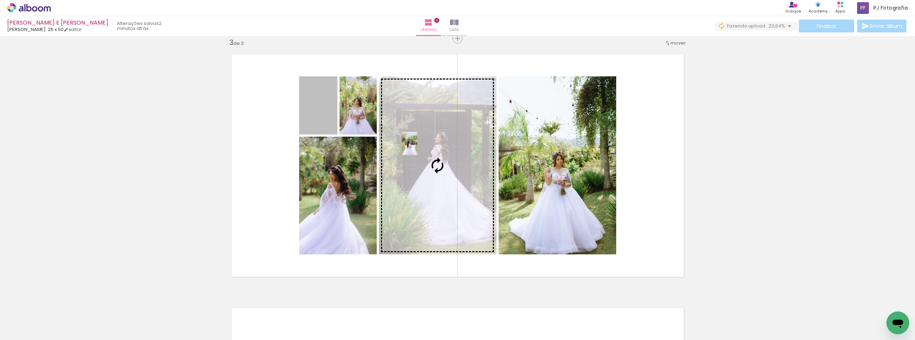
drag, startPoint x: 319, startPoint y: 114, endPoint x: 408, endPoint y: 144, distance: 93.5
click at [0, 0] on slot at bounding box center [0, 0] width 0 height 0
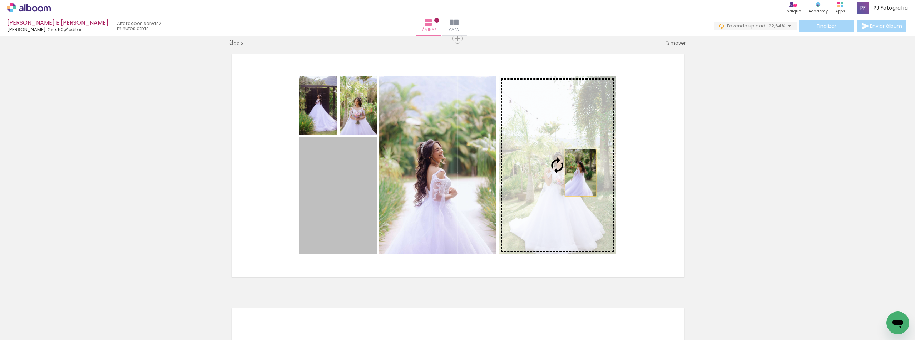
drag, startPoint x: 327, startPoint y: 198, endPoint x: 583, endPoint y: 171, distance: 257.5
click at [0, 0] on slot at bounding box center [0, 0] width 0 height 0
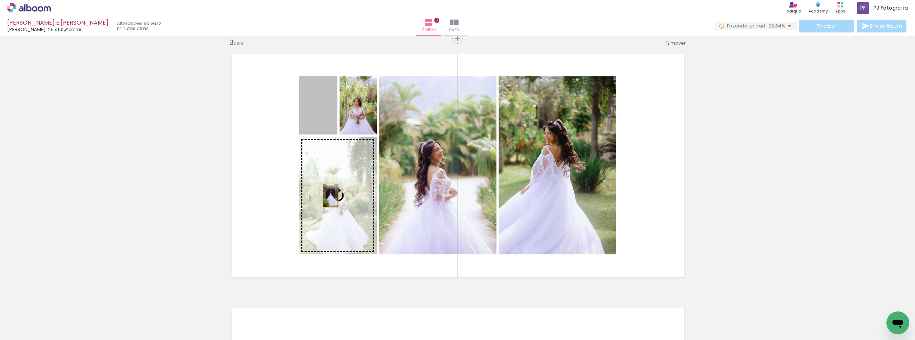
drag, startPoint x: 312, startPoint y: 118, endPoint x: 328, endPoint y: 196, distance: 79.4
click at [0, 0] on slot at bounding box center [0, 0] width 0 height 0
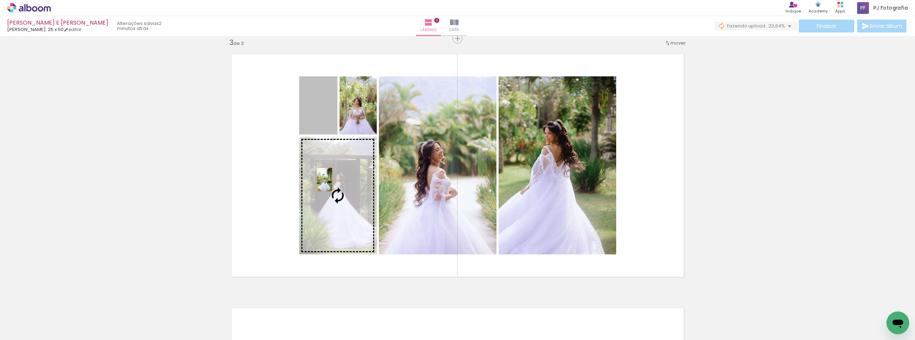
drag, startPoint x: 321, startPoint y: 113, endPoint x: 323, endPoint y: 185, distance: 72.2
click at [0, 0] on slot at bounding box center [0, 0] width 0 height 0
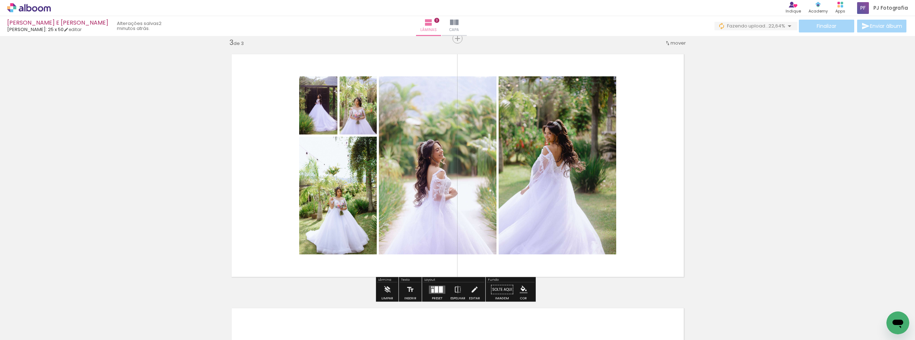
click at [432, 292] on quentale-layouter at bounding box center [437, 290] width 16 height 8
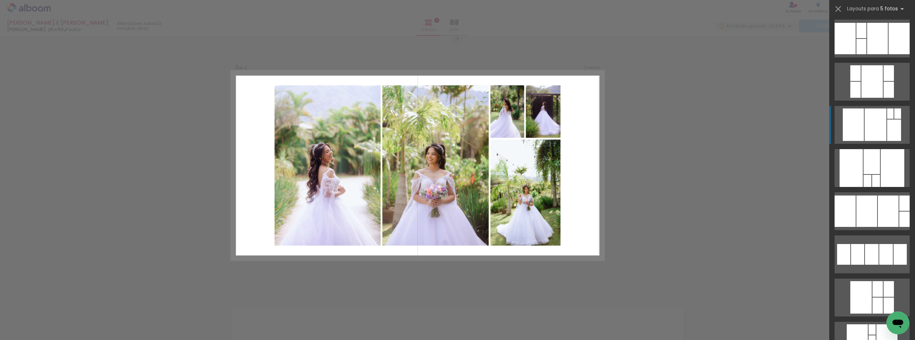
scroll to position [143, 0]
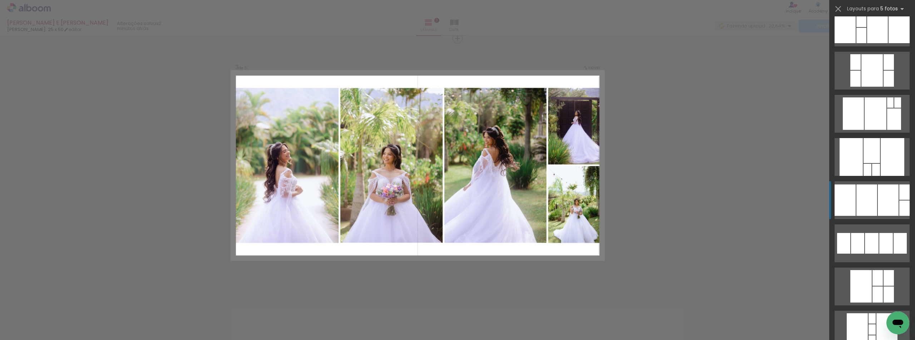
click at [862, 203] on div at bounding box center [866, 200] width 21 height 31
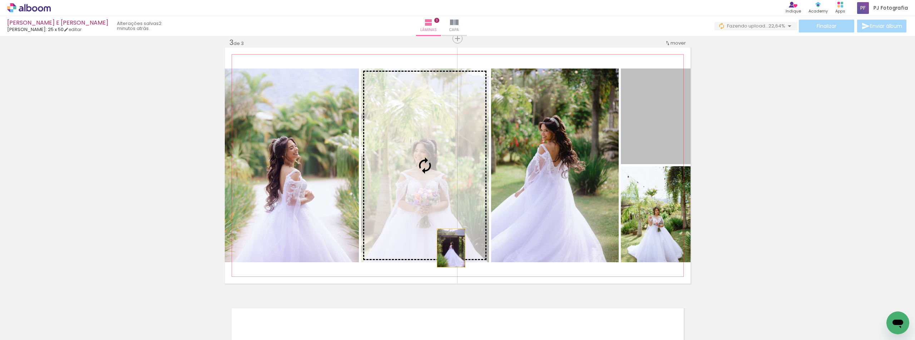
drag, startPoint x: 641, startPoint y: 126, endPoint x: 448, endPoint y: 248, distance: 229.0
click at [0, 0] on slot at bounding box center [0, 0] width 0 height 0
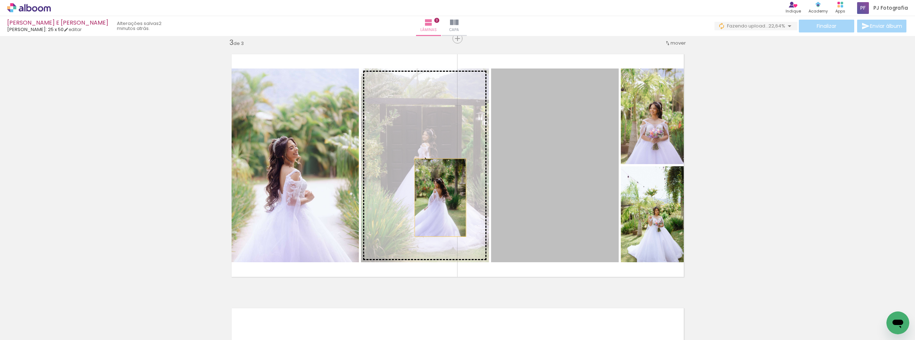
drag, startPoint x: 588, startPoint y: 190, endPoint x: 437, endPoint y: 198, distance: 151.3
click at [0, 0] on slot at bounding box center [0, 0] width 0 height 0
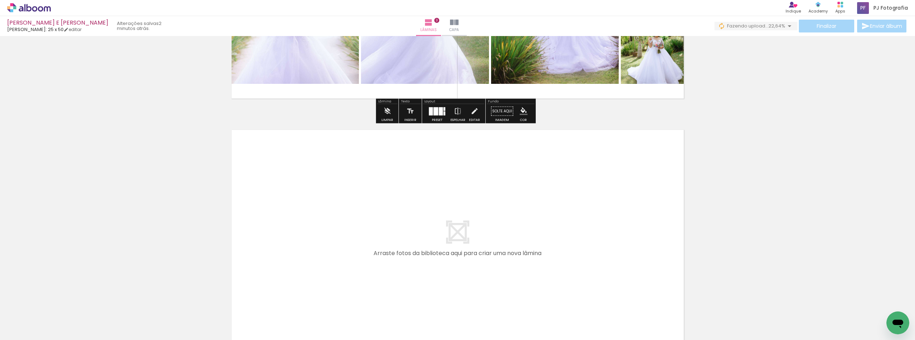
scroll to position [732, 0]
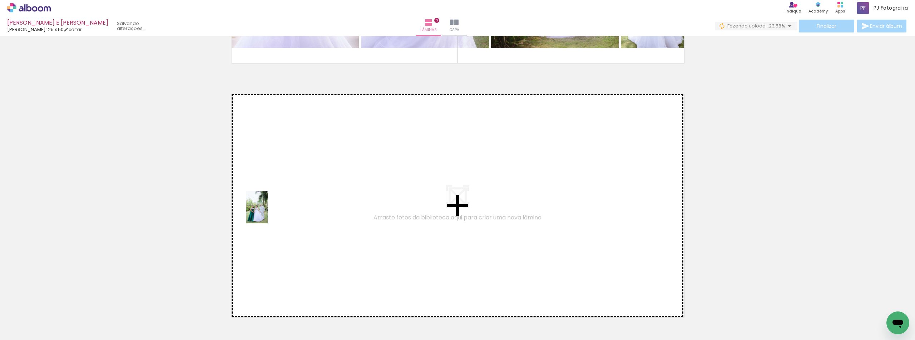
drag, startPoint x: 152, startPoint y: 323, endPoint x: 290, endPoint y: 205, distance: 181.7
click at [290, 205] on quentale-workspace at bounding box center [457, 170] width 915 height 340
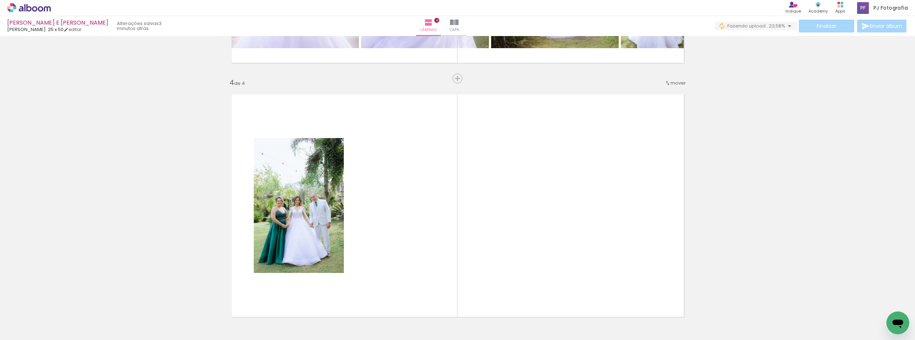
scroll to position [772, 0]
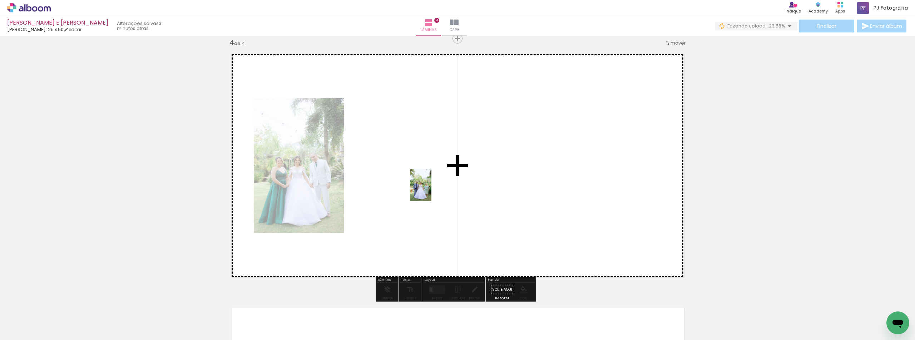
drag, startPoint x: 190, startPoint y: 326, endPoint x: 431, endPoint y: 191, distance: 276.9
click at [431, 191] on quentale-workspace at bounding box center [457, 170] width 915 height 340
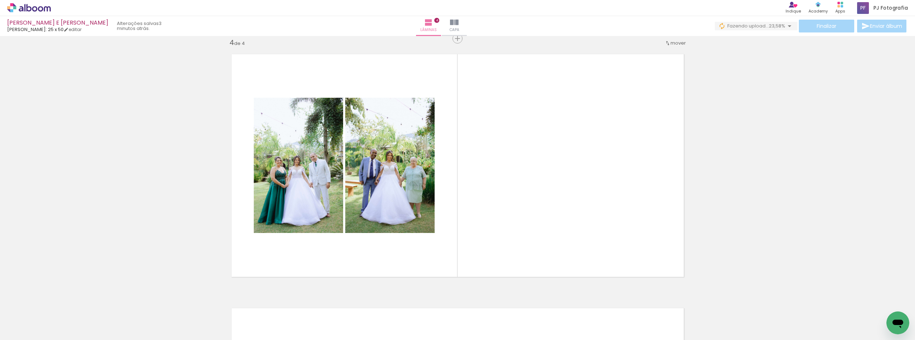
scroll to position [0, 3090]
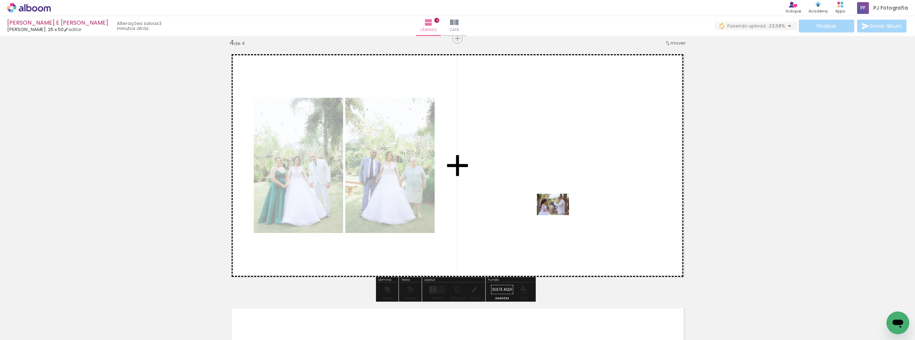
drag, startPoint x: 664, startPoint y: 317, endPoint x: 558, endPoint y: 215, distance: 146.8
click at [558, 215] on quentale-workspace at bounding box center [457, 170] width 915 height 340
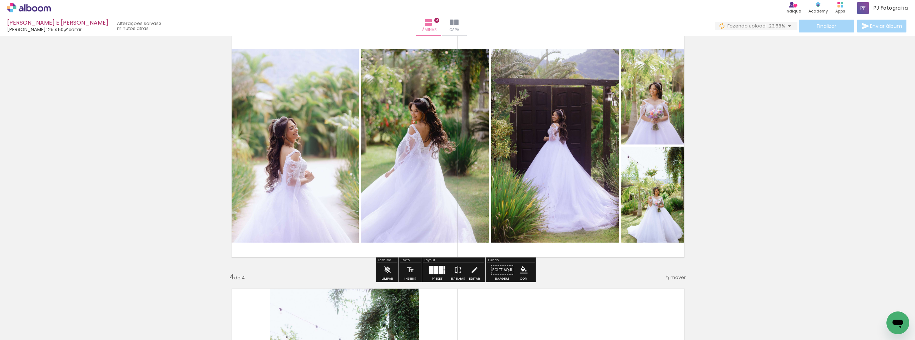
scroll to position [522, 0]
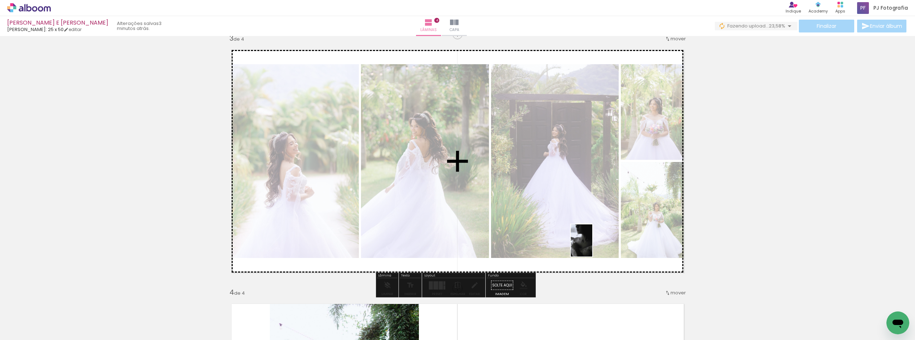
drag, startPoint x: 546, startPoint y: 319, endPoint x: 592, endPoint y: 246, distance: 86.0
click at [592, 246] on quentale-workspace at bounding box center [457, 170] width 915 height 340
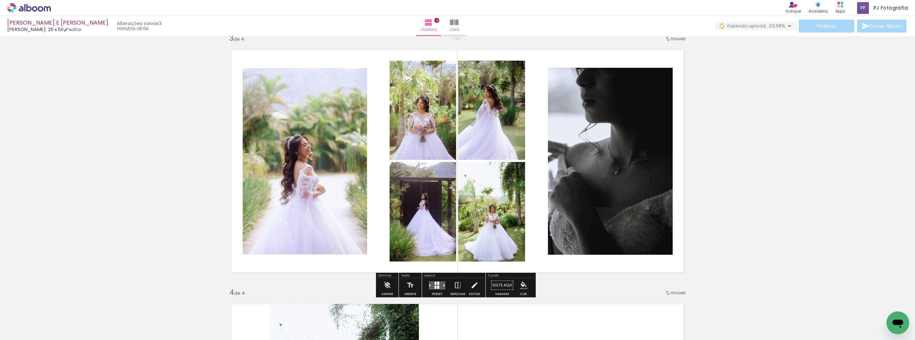
click at [438, 285] on quentale-layouter at bounding box center [437, 286] width 16 height 8
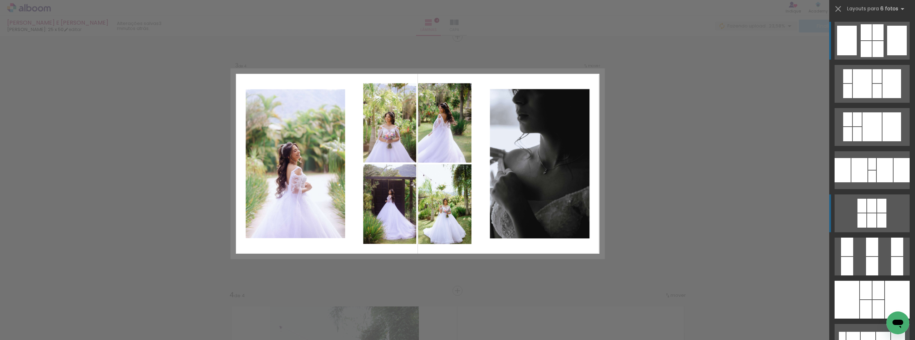
scroll to position [518, 0]
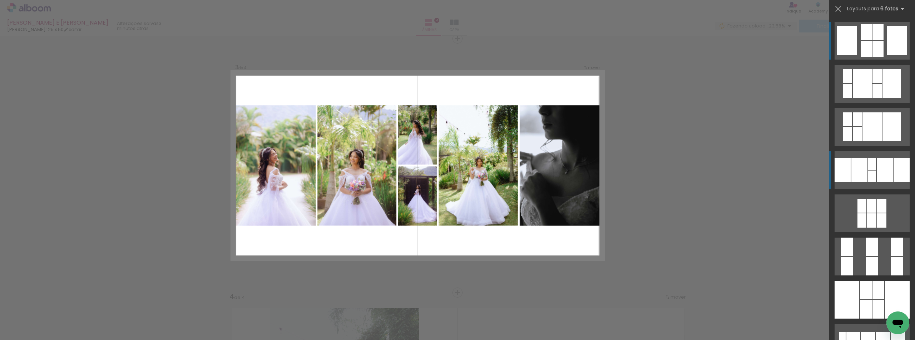
click at [890, 167] on div at bounding box center [884, 170] width 16 height 24
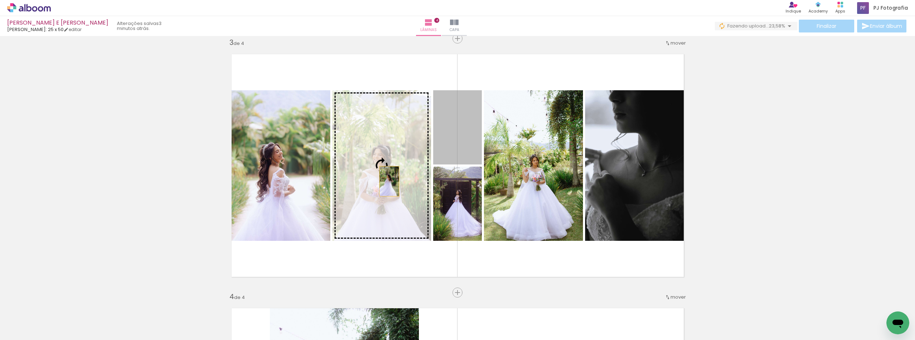
drag, startPoint x: 445, startPoint y: 145, endPoint x: 374, endPoint y: 191, distance: 84.9
click at [0, 0] on slot at bounding box center [0, 0] width 0 height 0
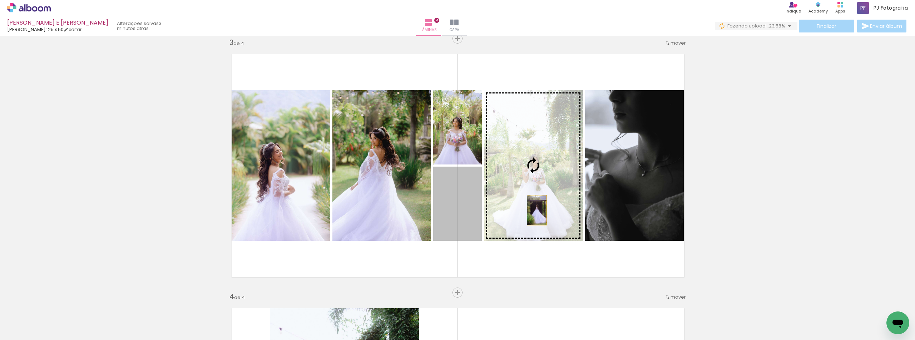
drag, startPoint x: 469, startPoint y: 220, endPoint x: 542, endPoint y: 207, distance: 74.7
click at [0, 0] on slot at bounding box center [0, 0] width 0 height 0
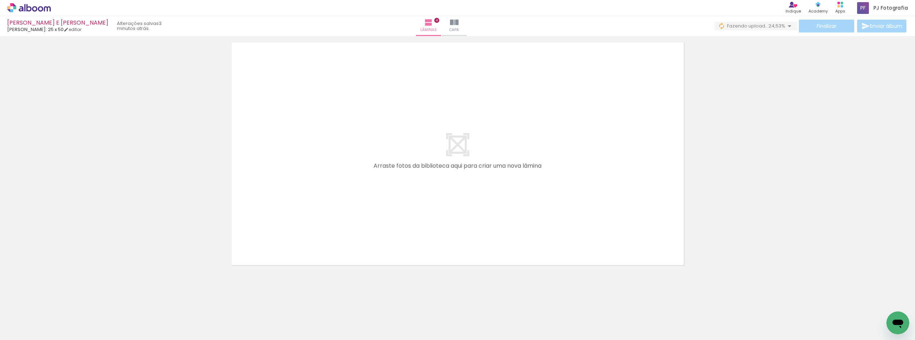
scroll to position [1040, 0]
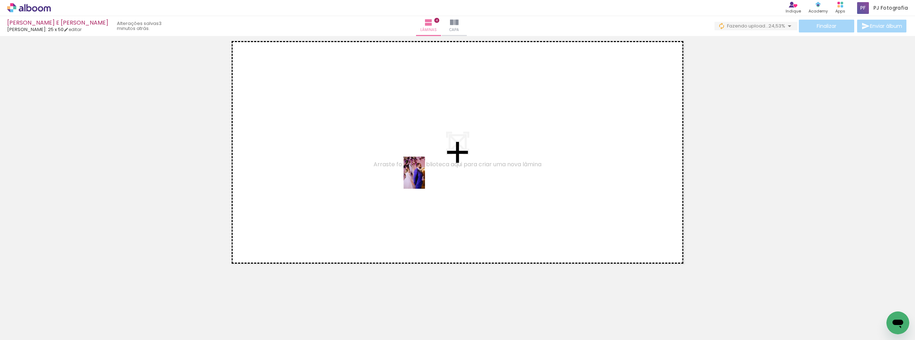
drag, startPoint x: 783, startPoint y: 311, endPoint x: 788, endPoint y: 278, distance: 33.5
click at [419, 178] on quentale-workspace at bounding box center [457, 170] width 915 height 340
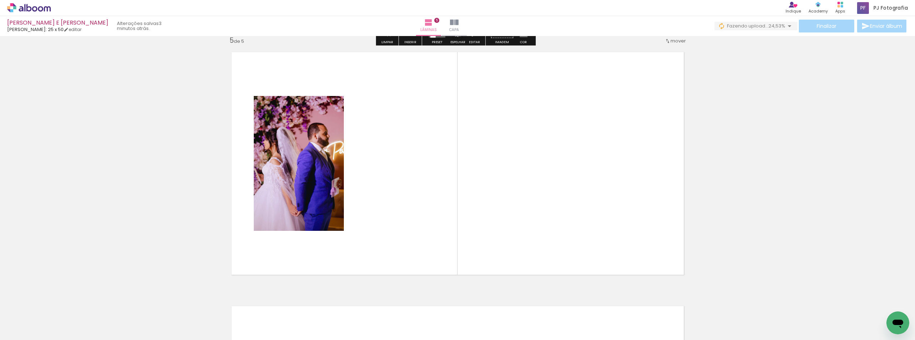
scroll to position [1027, 0]
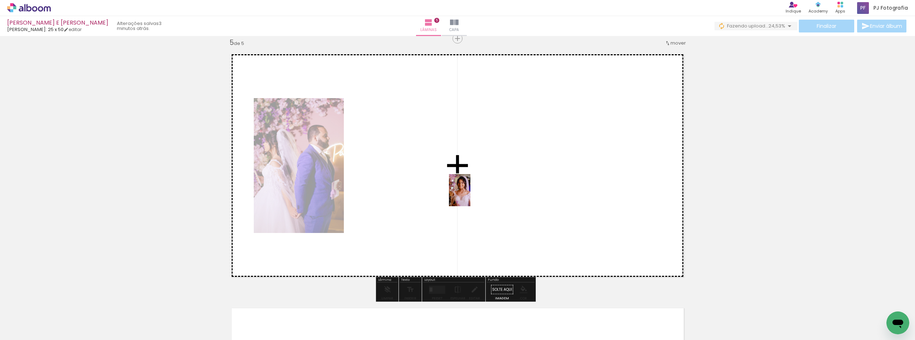
drag, startPoint x: 830, startPoint y: 312, endPoint x: 781, endPoint y: 282, distance: 56.4
click at [468, 195] on quentale-workspace at bounding box center [457, 170] width 915 height 340
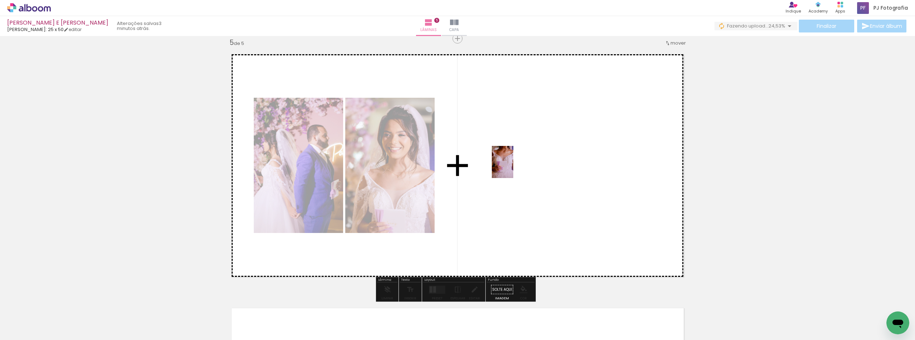
drag, startPoint x: 875, startPoint y: 313, endPoint x: 508, endPoint y: 166, distance: 395.3
click at [508, 166] on quentale-workspace at bounding box center [457, 170] width 915 height 340
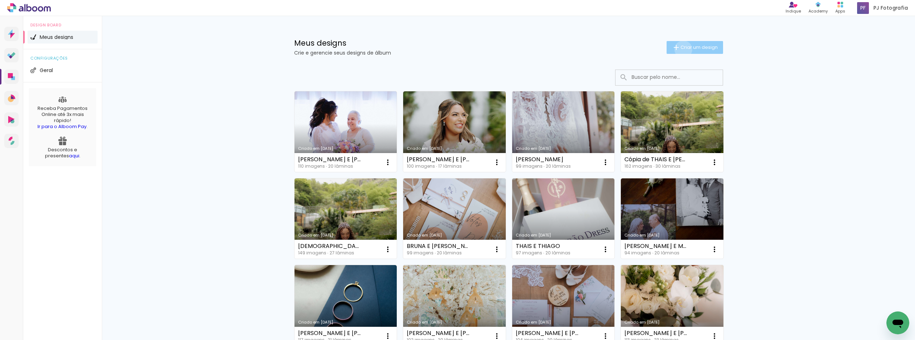
click at [680, 49] on span "Criar um design" at bounding box center [698, 47] width 37 height 5
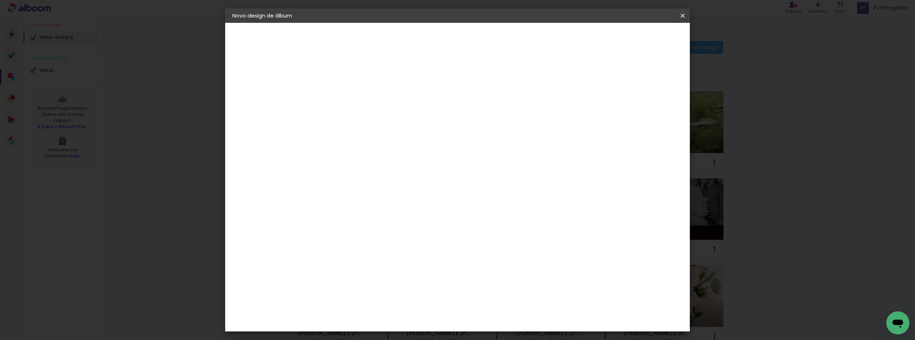
click at [349, 99] on input at bounding box center [349, 95] width 0 height 11
type input "[PERSON_NAME] E [PERSON_NAME]"
type paper-input "[PERSON_NAME] E [PERSON_NAME]"
click at [422, 42] on paper-button "Avançar" at bounding box center [404, 38] width 35 height 12
click at [350, 134] on input at bounding box center [367, 135] width 72 height 9
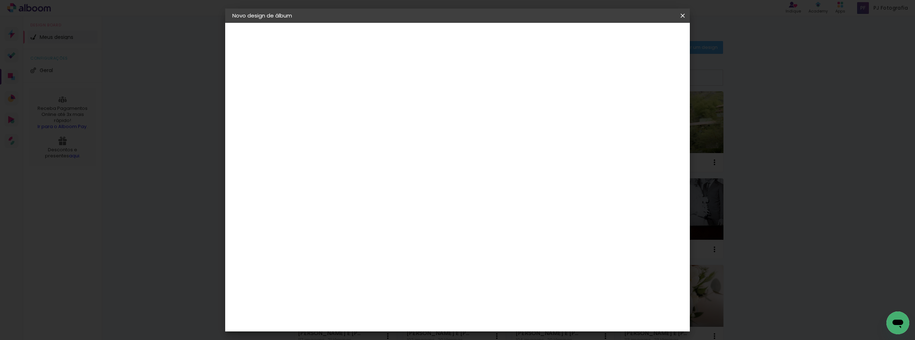
type input "LU"
type paper-input "LU"
click at [392, 164] on div "[PERSON_NAME]" at bounding box center [368, 162] width 48 height 6
click at [467, 44] on paper-button "Avançar" at bounding box center [449, 38] width 35 height 12
click at [377, 122] on input "text" at bounding box center [363, 124] width 28 height 11
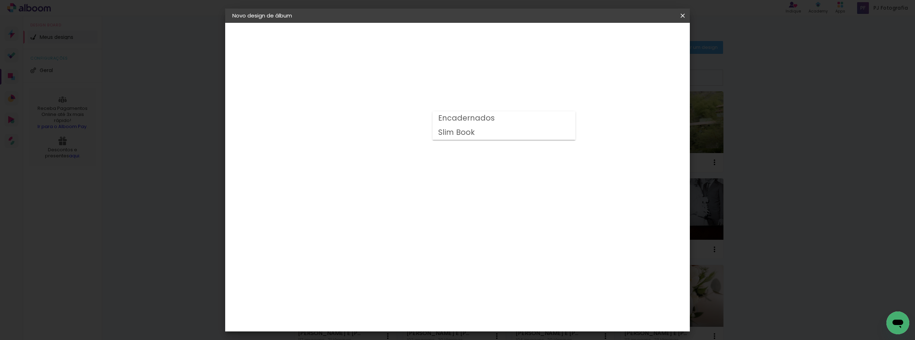
click at [0, 0] on slot "Encadernados" at bounding box center [0, 0] width 0 height 0
type input "Encadernados"
click at [424, 316] on span "25 × 25 cm" at bounding box center [410, 323] width 26 height 15
click at [466, 34] on paper-button "Avançar" at bounding box center [447, 38] width 35 height 12
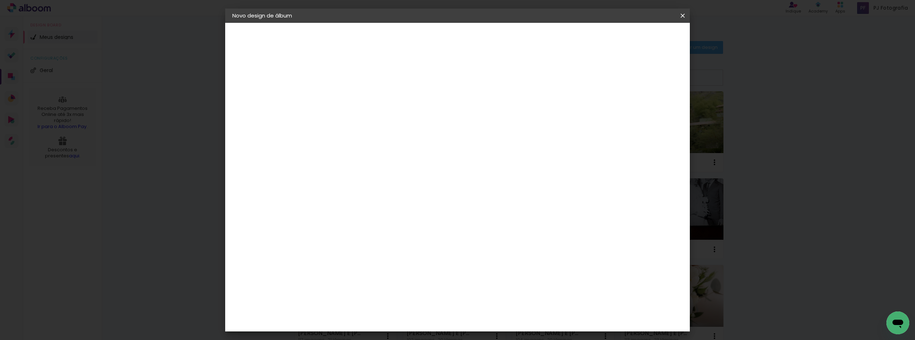
click at [638, 40] on span "Iniciar design" at bounding box center [621, 37] width 33 height 5
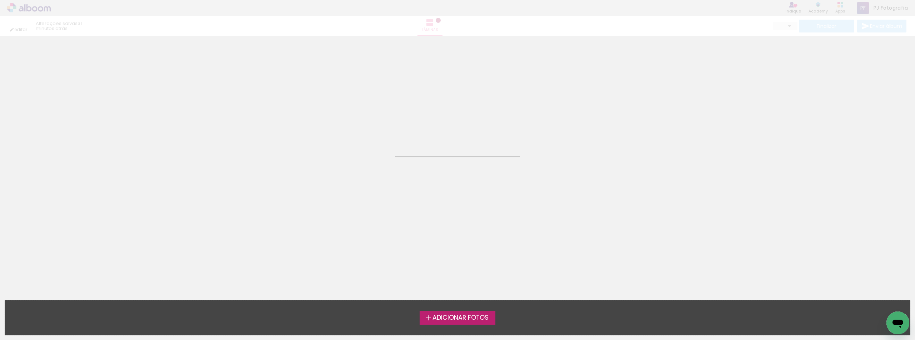
click at [457, 317] on span "Adicionar Fotos" at bounding box center [460, 318] width 56 height 6
click at [0, 0] on input "file" at bounding box center [0, 0] width 0 height 0
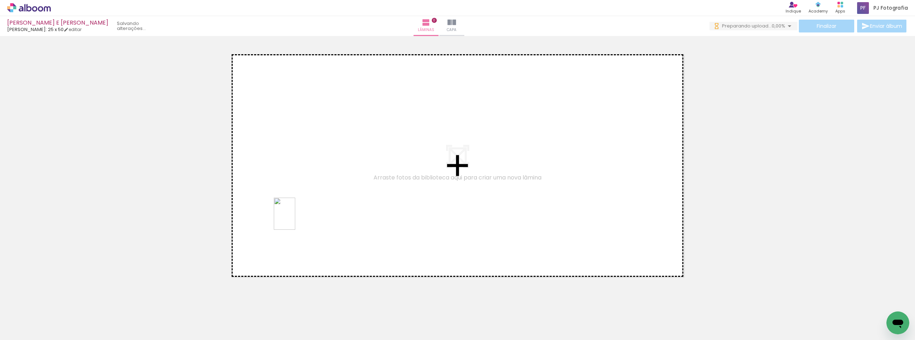
drag, startPoint x: 306, startPoint y: 303, endPoint x: 295, endPoint y: 219, distance: 84.3
click at [295, 219] on quentale-workspace at bounding box center [457, 170] width 915 height 340
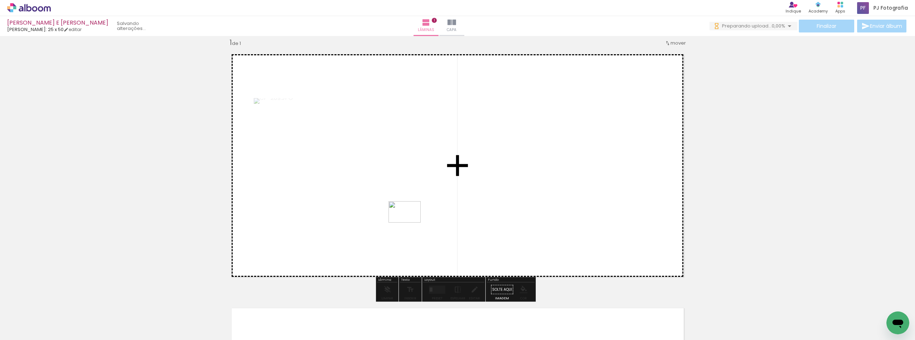
drag, startPoint x: 434, startPoint y: 317, endPoint x: 410, endPoint y: 223, distance: 97.0
click at [410, 223] on quentale-workspace at bounding box center [457, 170] width 915 height 340
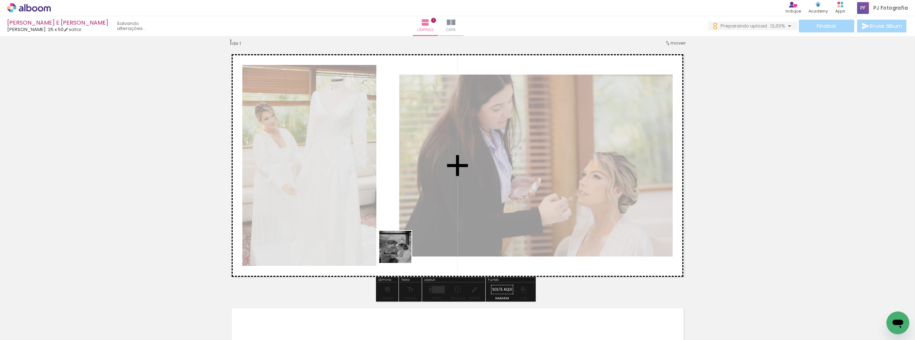
drag, startPoint x: 398, startPoint y: 326, endPoint x: 400, endPoint y: 253, distance: 73.3
click at [400, 253] on quentale-workspace at bounding box center [457, 170] width 915 height 340
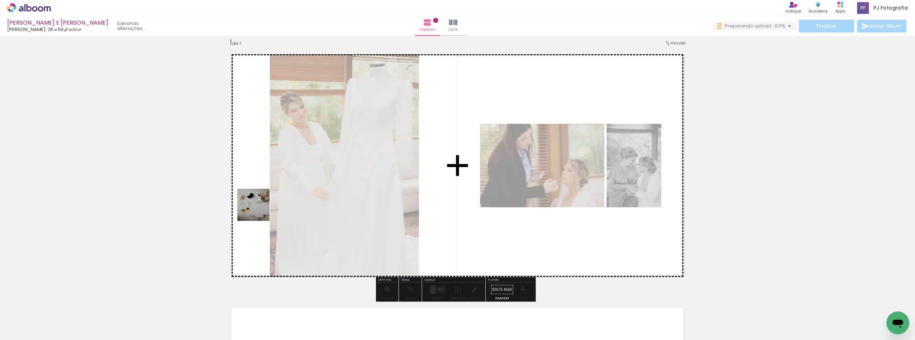
drag, startPoint x: 237, startPoint y: 321, endPoint x: 259, endPoint y: 210, distance: 112.5
click at [259, 210] on quentale-workspace at bounding box center [457, 170] width 915 height 340
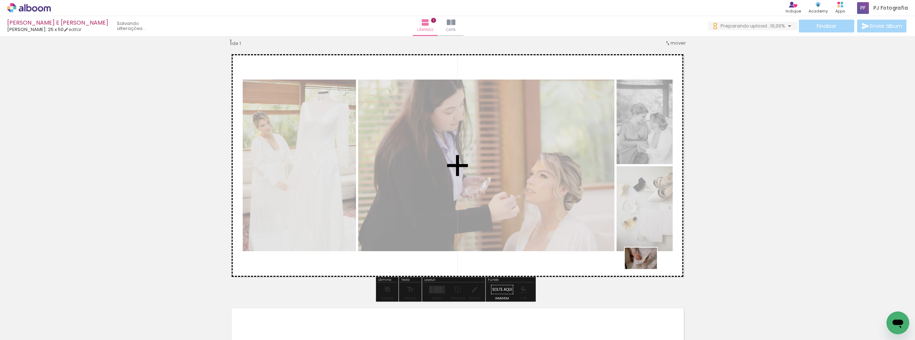
drag, startPoint x: 478, startPoint y: 320, endPoint x: 646, endPoint y: 269, distance: 175.0
click at [646, 269] on quentale-workspace at bounding box center [457, 170] width 915 height 340
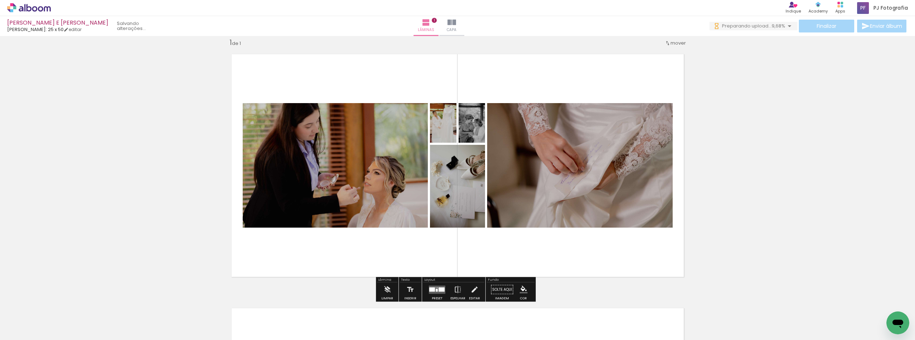
click at [429, 290] on div at bounding box center [432, 290] width 6 height 4
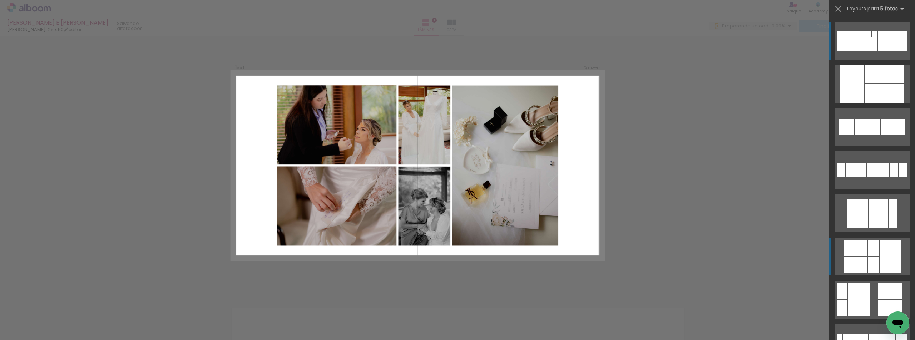
click at [858, 254] on div at bounding box center [855, 248] width 24 height 16
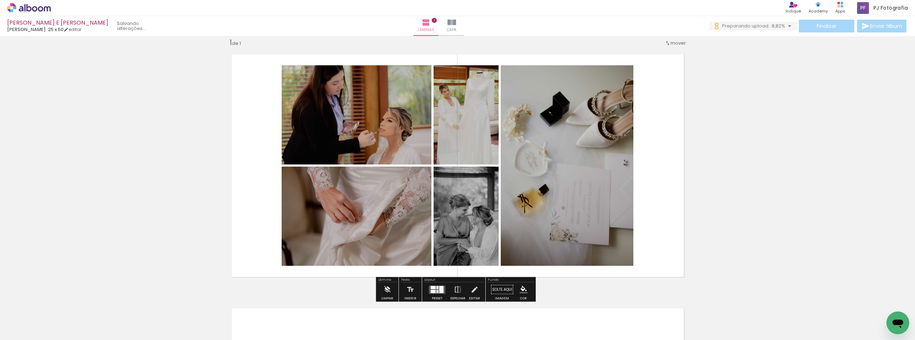
click at [436, 288] on div at bounding box center [437, 287] width 2 height 3
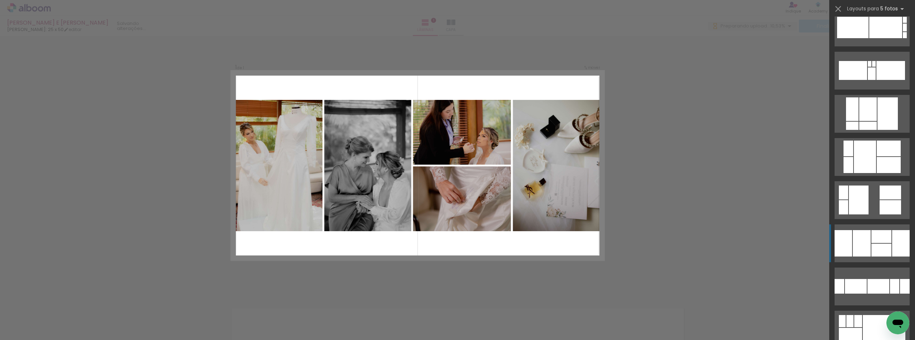
click at [881, 244] on div at bounding box center [881, 250] width 20 height 13
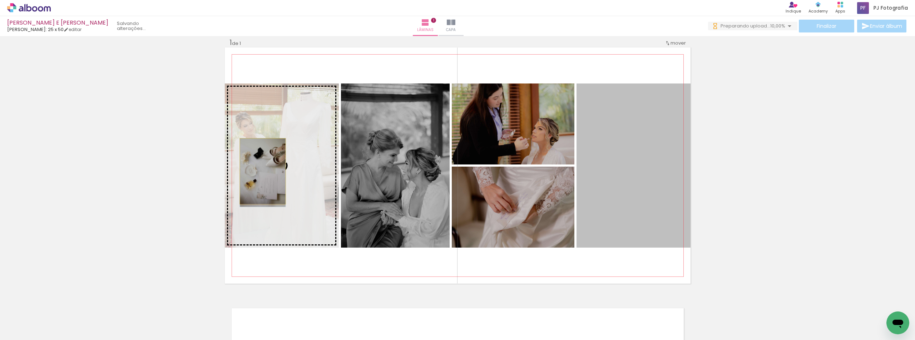
drag, startPoint x: 623, startPoint y: 177, endPoint x: 260, endPoint y: 171, distance: 363.0
click at [0, 0] on slot at bounding box center [0, 0] width 0 height 0
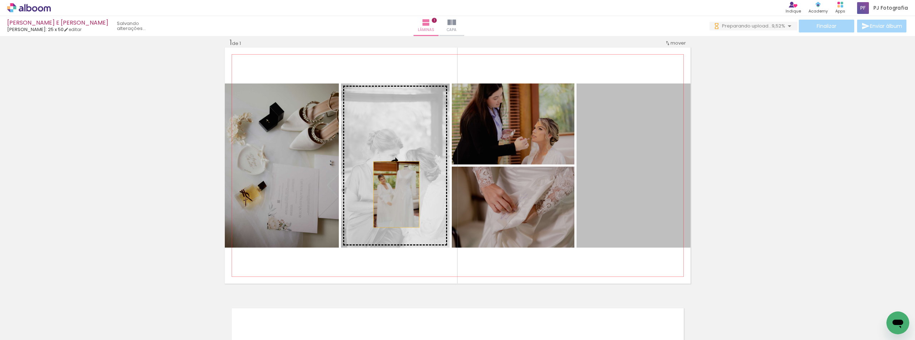
drag, startPoint x: 613, startPoint y: 184, endPoint x: 393, endPoint y: 195, distance: 220.0
click at [0, 0] on slot at bounding box center [0, 0] width 0 height 0
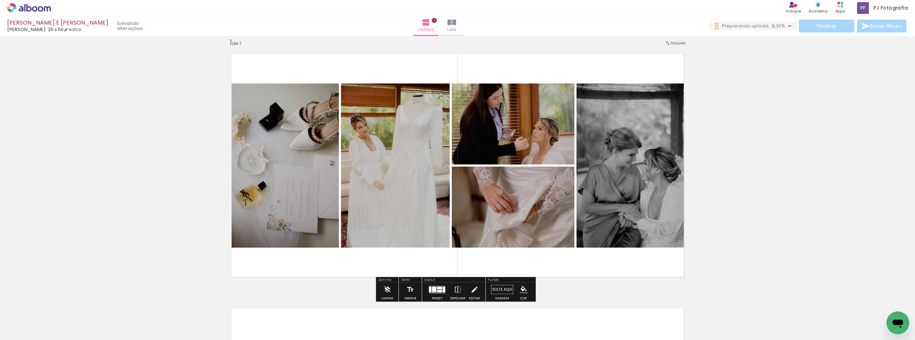
click at [707, 196] on div "Inserir lâmina 1 de 1" at bounding box center [457, 283] width 915 height 509
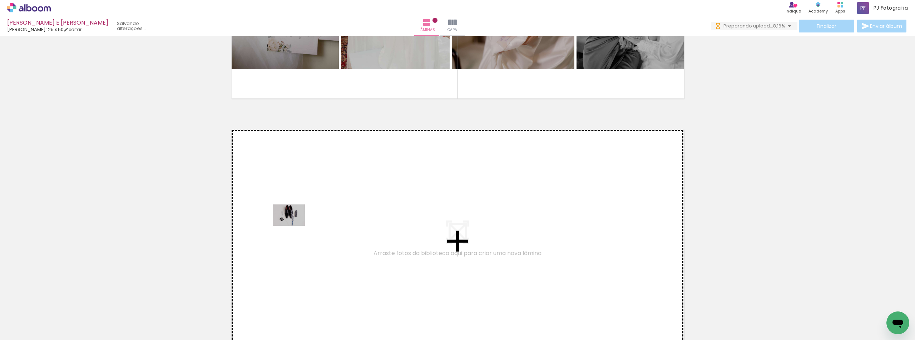
drag, startPoint x: 75, startPoint y: 314, endPoint x: 294, endPoint y: 226, distance: 235.6
click at [294, 226] on quentale-workspace at bounding box center [457, 170] width 915 height 340
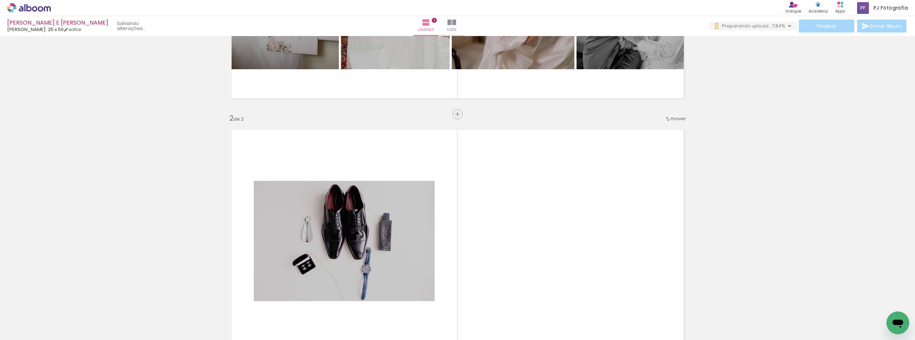
scroll to position [264, 0]
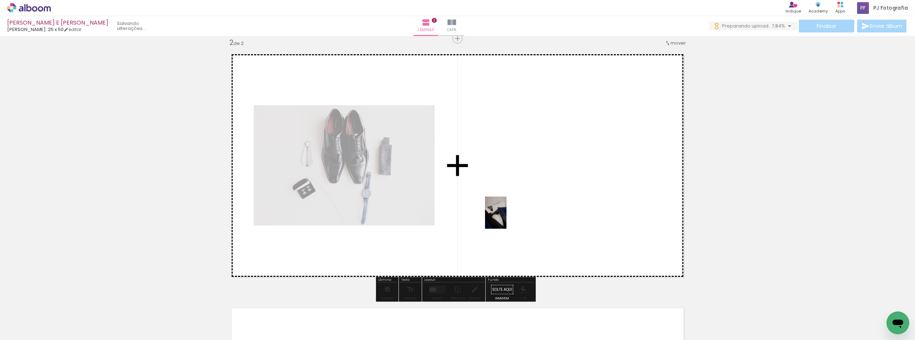
drag, startPoint x: 118, startPoint y: 323, endPoint x: 506, endPoint y: 218, distance: 402.6
click at [506, 218] on quentale-workspace at bounding box center [457, 170] width 915 height 340
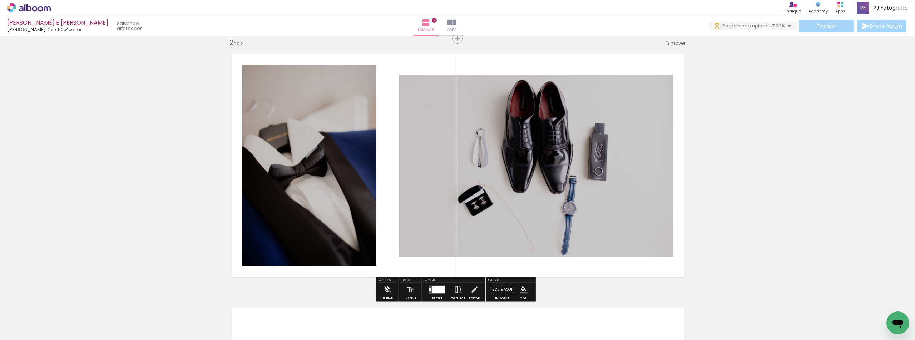
scroll to position [0, 0]
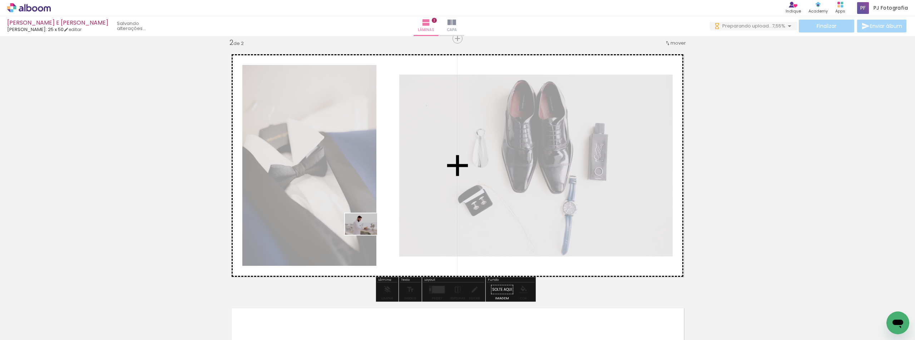
drag, startPoint x: 152, startPoint y: 320, endPoint x: 366, endPoint y: 235, distance: 230.5
click at [366, 235] on quentale-workspace at bounding box center [457, 170] width 915 height 340
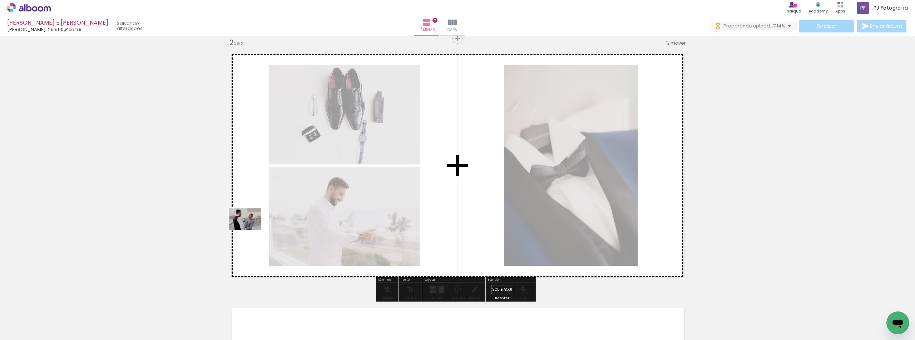
drag, startPoint x: 243, startPoint y: 249, endPoint x: 250, endPoint y: 230, distance: 20.8
click at [250, 230] on quentale-workspace at bounding box center [457, 170] width 915 height 340
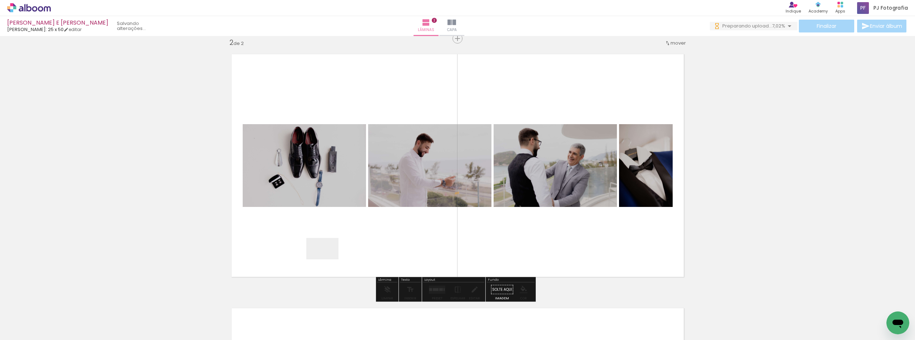
drag, startPoint x: 328, startPoint y: 260, endPoint x: 338, endPoint y: 244, distance: 18.5
click at [338, 244] on quentale-workspace at bounding box center [457, 170] width 915 height 340
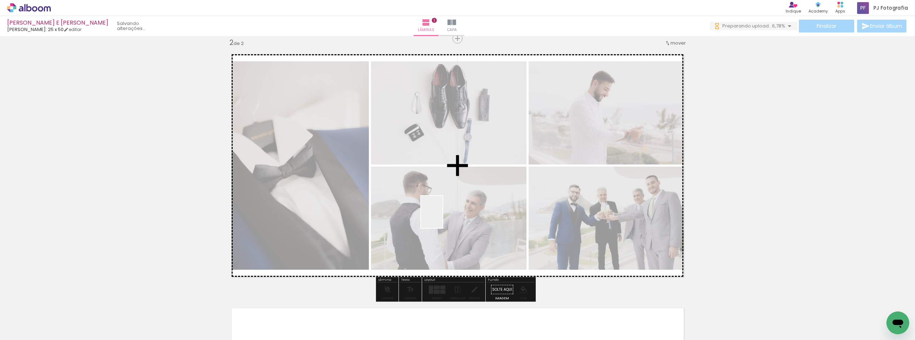
drag, startPoint x: 357, startPoint y: 323, endPoint x: 444, endPoint y: 216, distance: 137.5
click at [444, 216] on quentale-workspace at bounding box center [457, 170] width 915 height 340
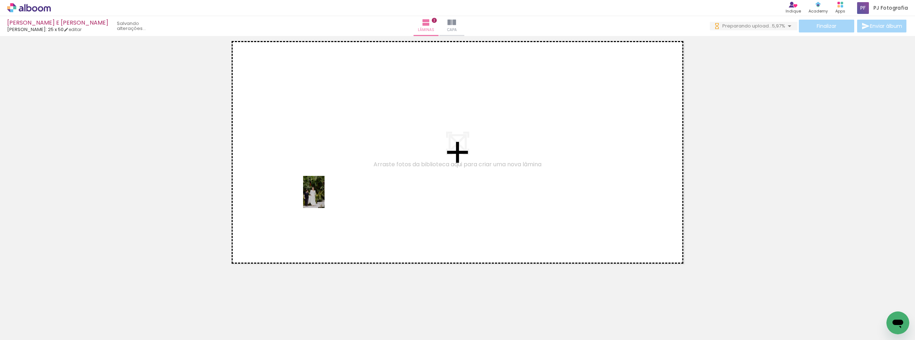
drag, startPoint x: 277, startPoint y: 315, endPoint x: 325, endPoint y: 198, distance: 127.4
click at [325, 198] on quentale-workspace at bounding box center [457, 170] width 915 height 340
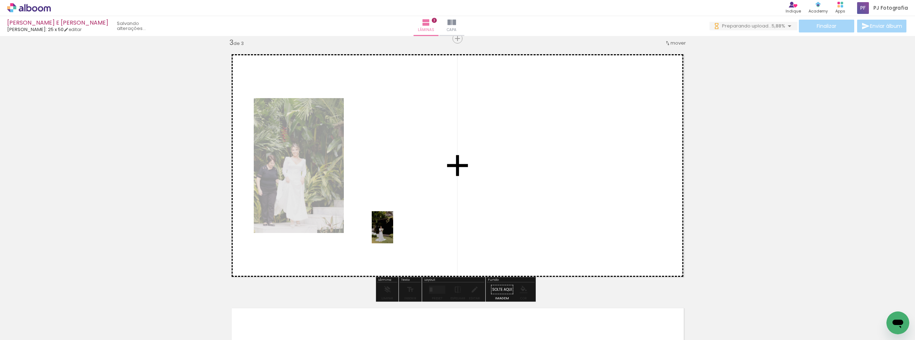
drag, startPoint x: 314, startPoint y: 324, endPoint x: 393, endPoint y: 233, distance: 121.1
click at [393, 233] on quentale-workspace at bounding box center [457, 170] width 915 height 340
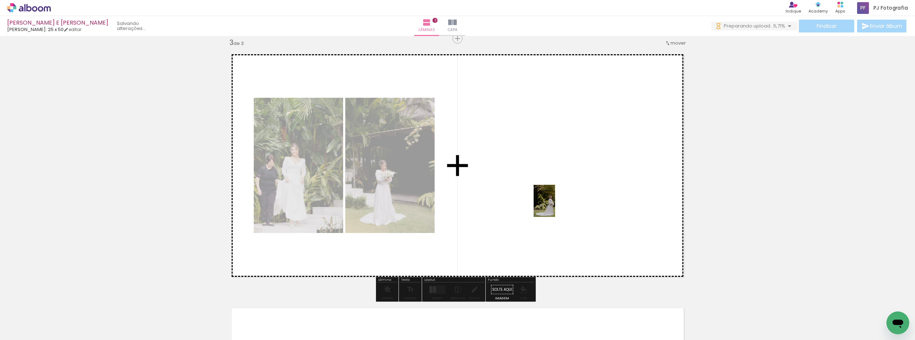
drag, startPoint x: 360, startPoint y: 323, endPoint x: 555, endPoint y: 206, distance: 227.0
click at [555, 206] on quentale-workspace at bounding box center [457, 170] width 915 height 340
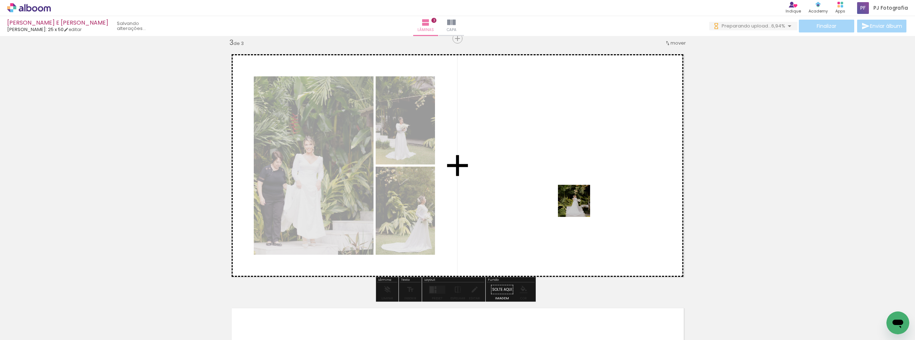
drag, startPoint x: 479, startPoint y: 265, endPoint x: 579, endPoint y: 206, distance: 115.7
click at [579, 206] on quentale-workspace at bounding box center [457, 170] width 915 height 340
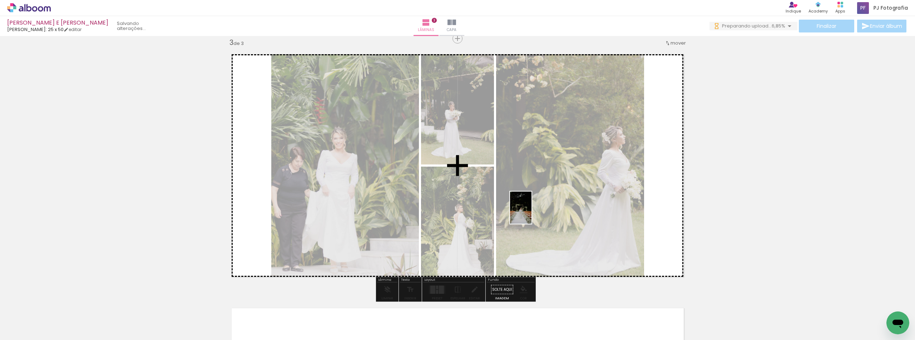
drag, startPoint x: 442, startPoint y: 309, endPoint x: 531, endPoint y: 213, distance: 130.9
click at [531, 213] on quentale-workspace at bounding box center [457, 170] width 915 height 340
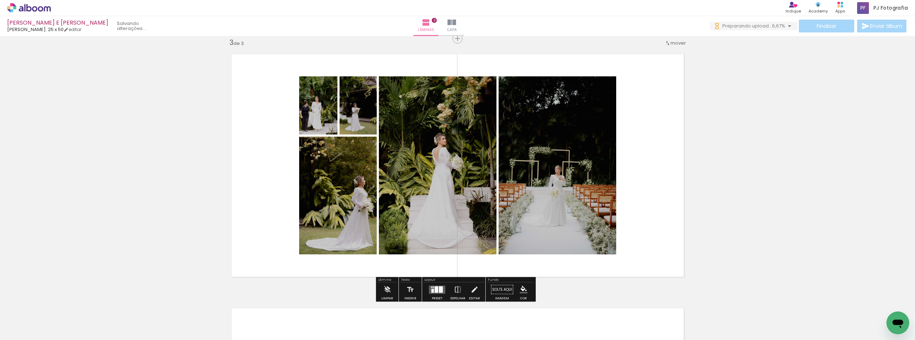
scroll to position [554, 0]
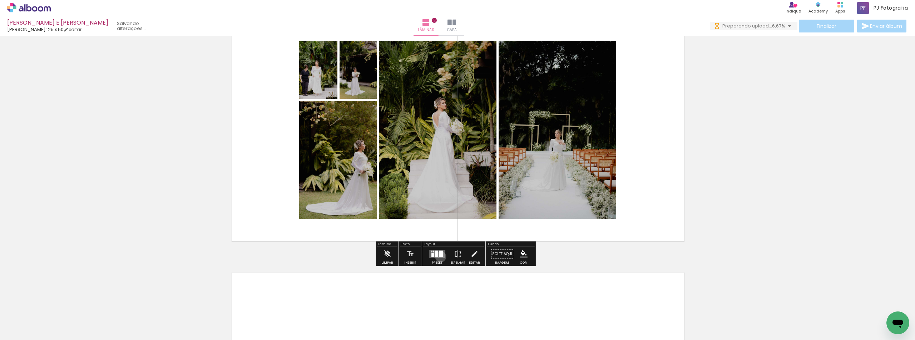
click at [439, 257] on div at bounding box center [441, 254] width 4 height 6
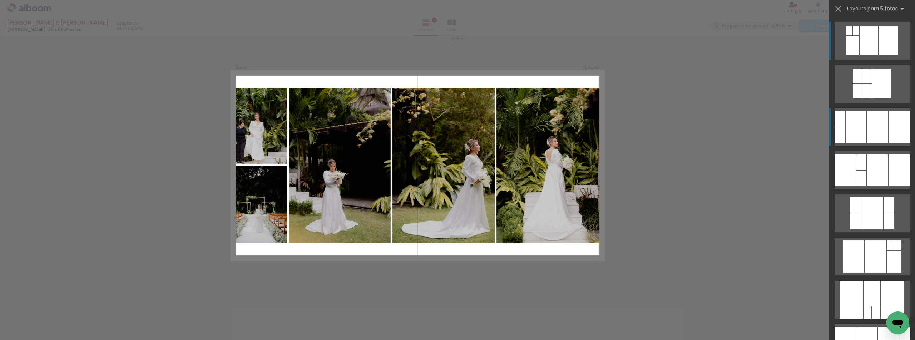
scroll to position [0, 0]
click at [876, 137] on div at bounding box center [877, 126] width 21 height 31
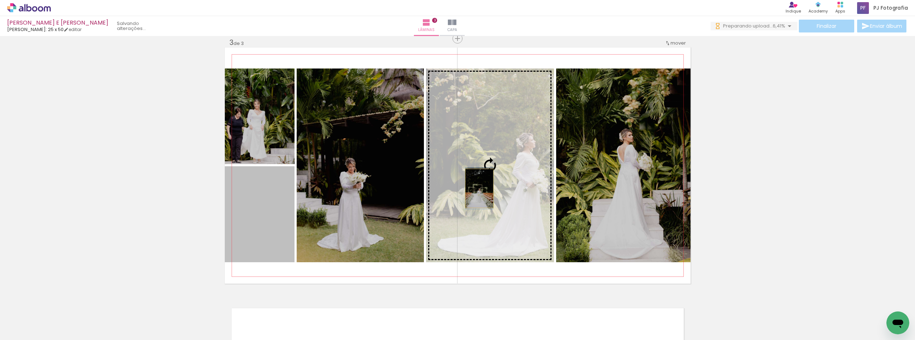
drag, startPoint x: 440, startPoint y: 193, endPoint x: 477, endPoint y: 189, distance: 37.0
click at [0, 0] on slot at bounding box center [0, 0] width 0 height 0
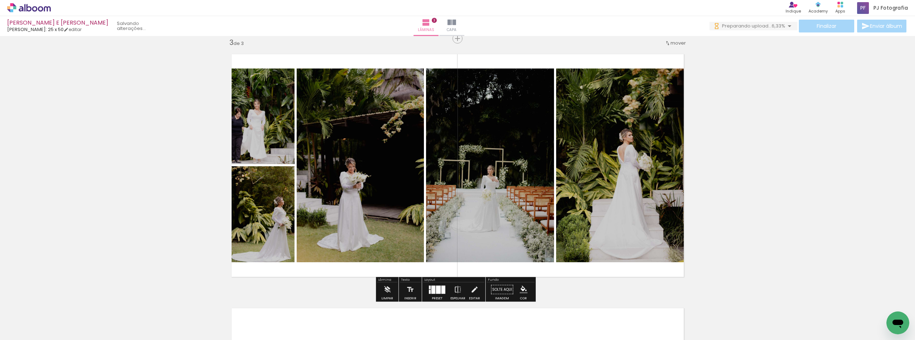
click at [0, 0] on slot at bounding box center [0, 0] width 0 height 0
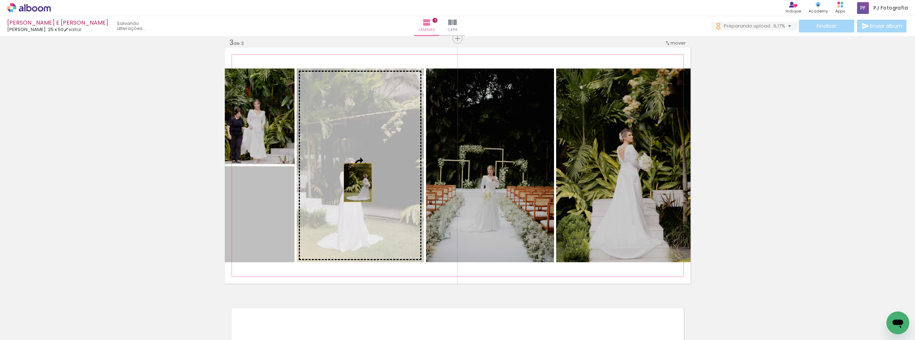
drag, startPoint x: 259, startPoint y: 219, endPoint x: 355, endPoint y: 183, distance: 101.9
click at [0, 0] on slot at bounding box center [0, 0] width 0 height 0
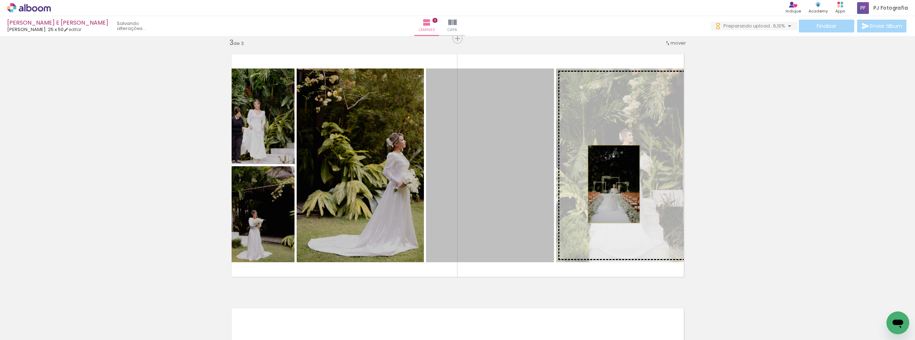
drag, startPoint x: 499, startPoint y: 190, endPoint x: 611, endPoint y: 184, distance: 112.0
click at [0, 0] on slot at bounding box center [0, 0] width 0 height 0
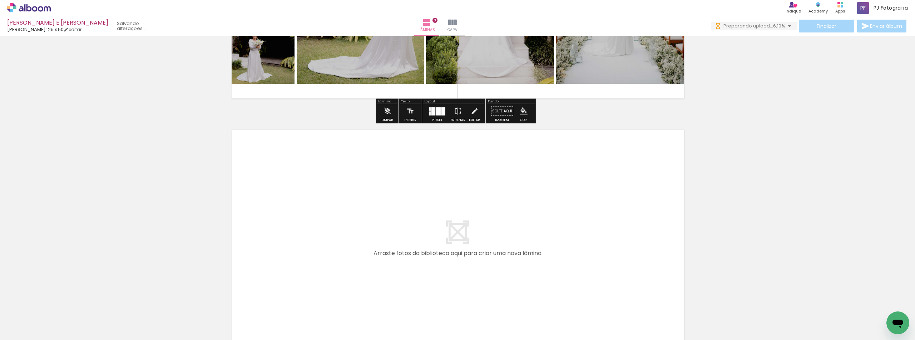
scroll to position [732, 0]
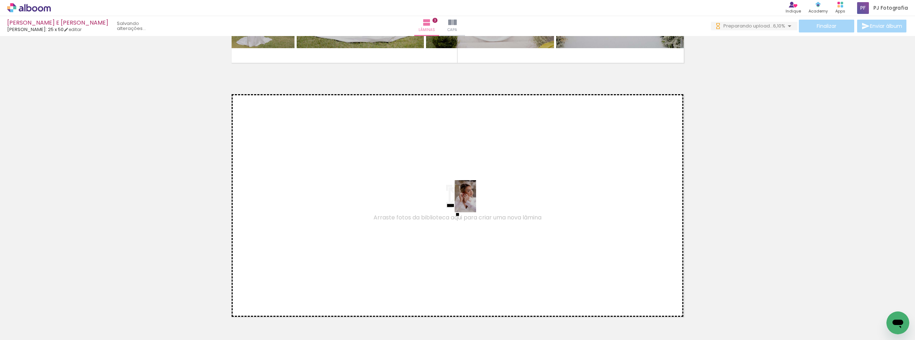
drag, startPoint x: 599, startPoint y: 318, endPoint x: 476, endPoint y: 202, distance: 169.3
click at [476, 202] on quentale-workspace at bounding box center [457, 170] width 915 height 340
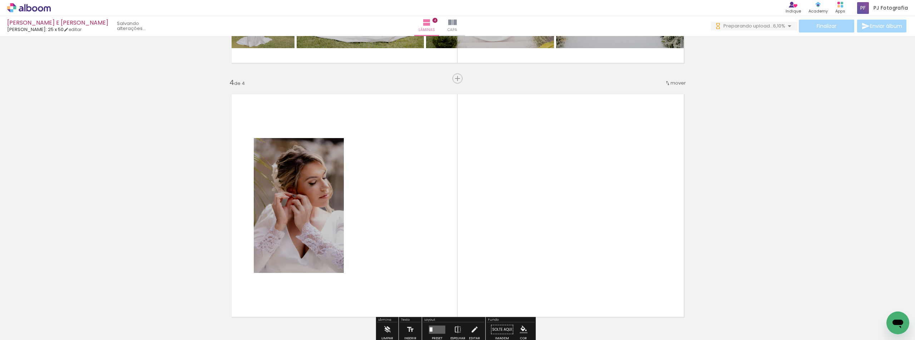
scroll to position [772, 0]
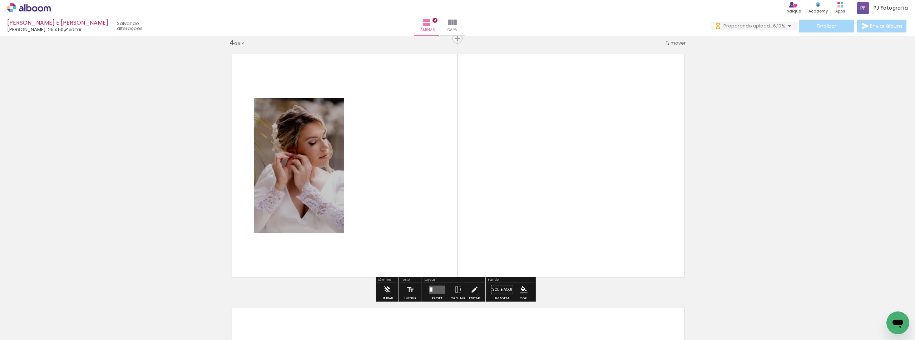
click at [6, 332] on paper-button "Adicionar Fotos" at bounding box center [22, 330] width 35 height 11
click at [0, 0] on input "file" at bounding box center [0, 0] width 0 height 0
